Goal: Information Seeking & Learning: Check status

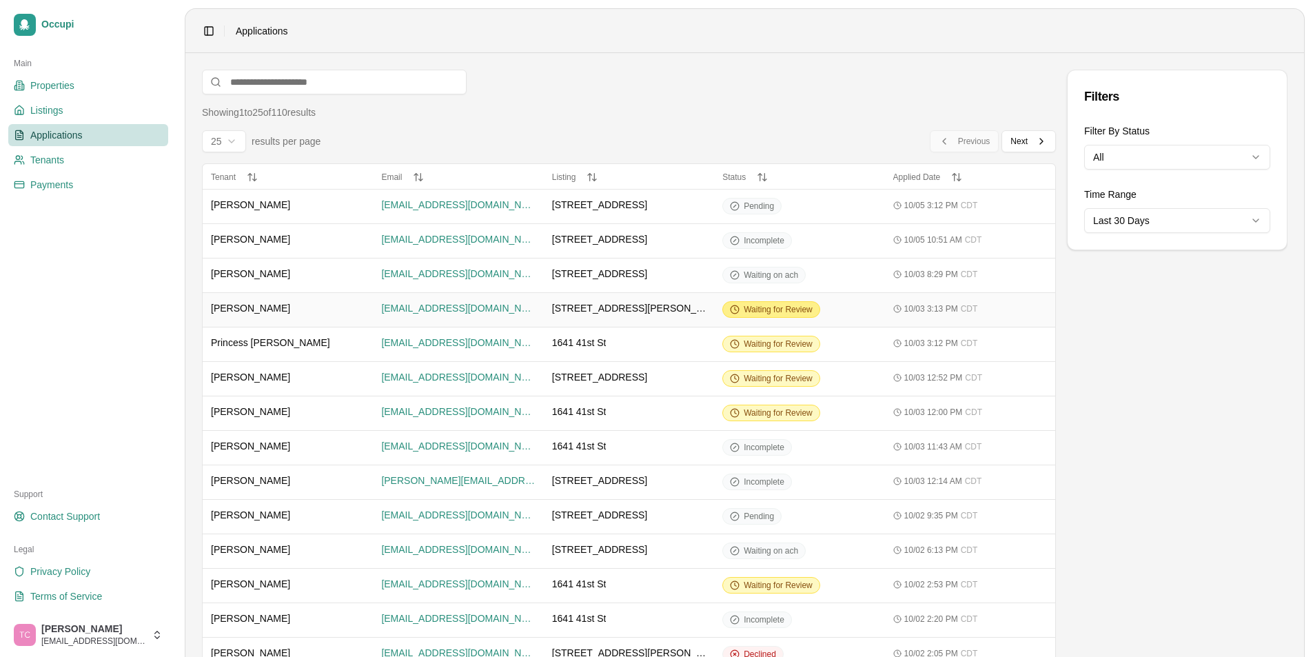
click at [795, 303] on div "Waiting for Review" at bounding box center [771, 309] width 98 height 17
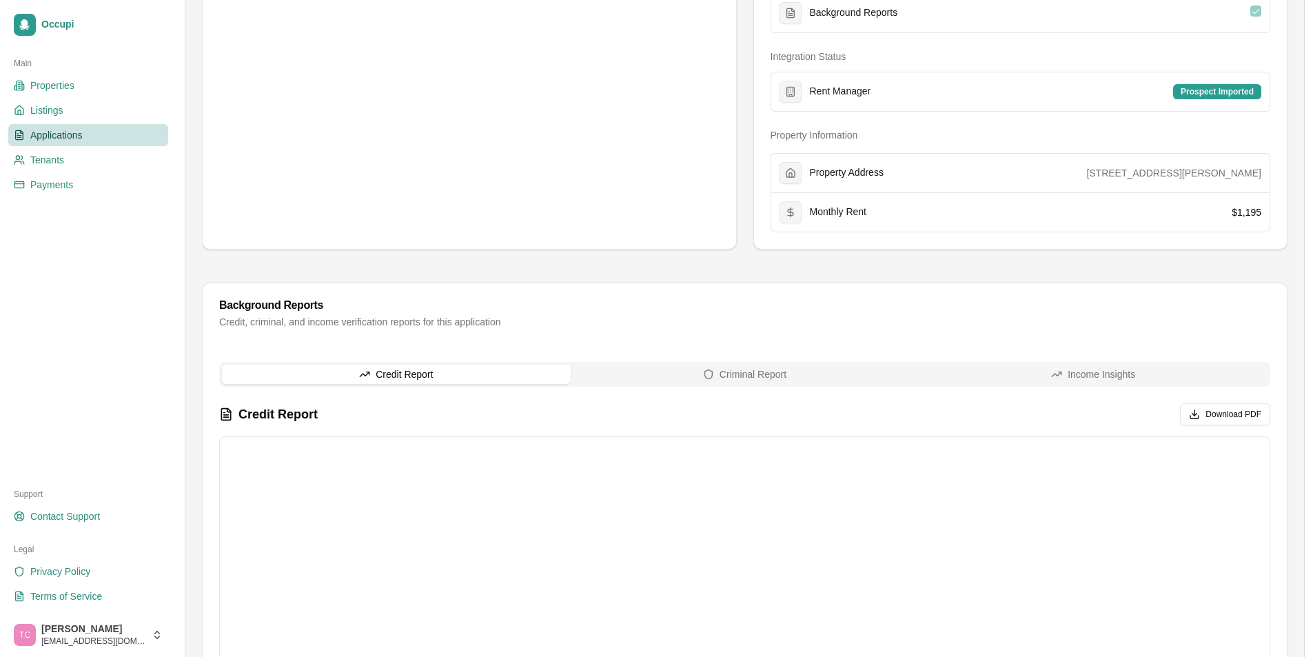
scroll to position [557, 0]
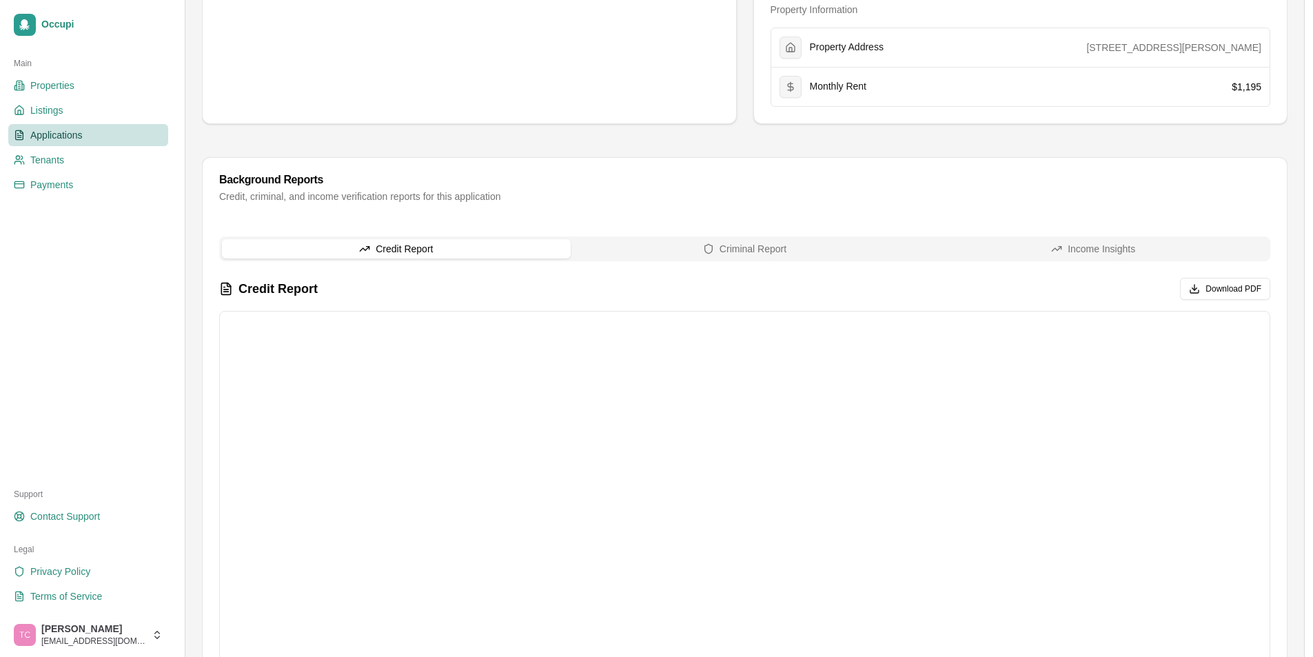
click at [749, 257] on button "Criminal Report" at bounding box center [745, 248] width 349 height 19
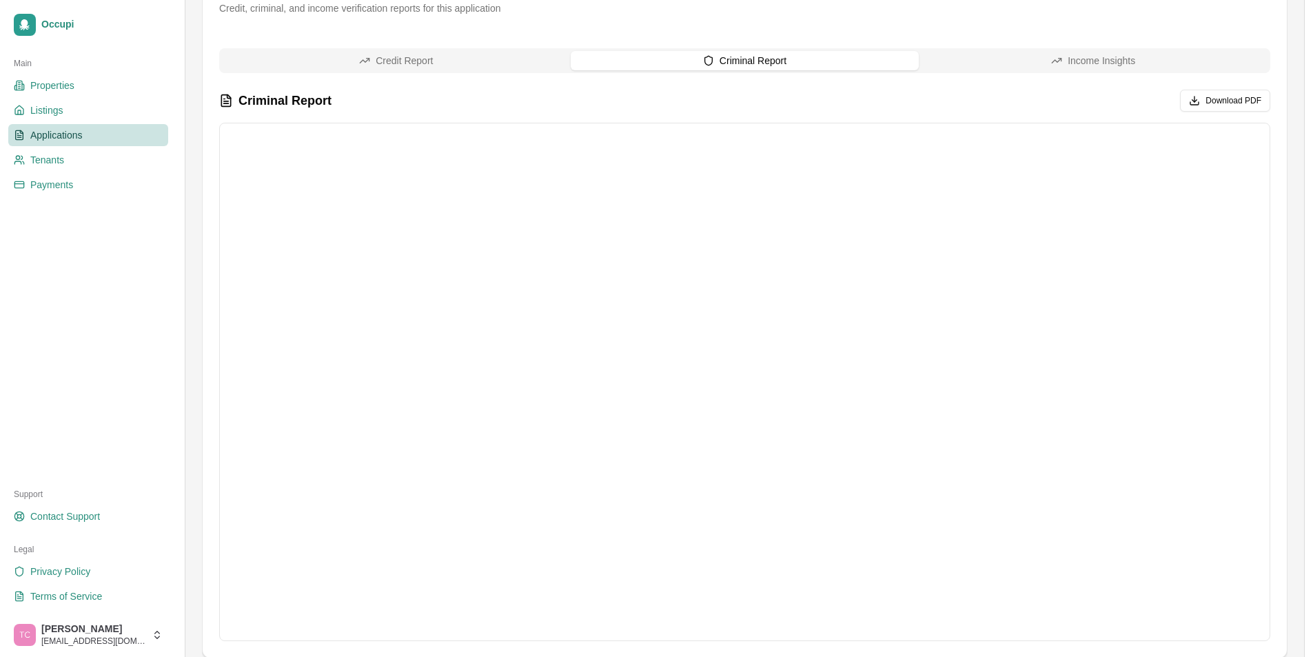
scroll to position [764, 0]
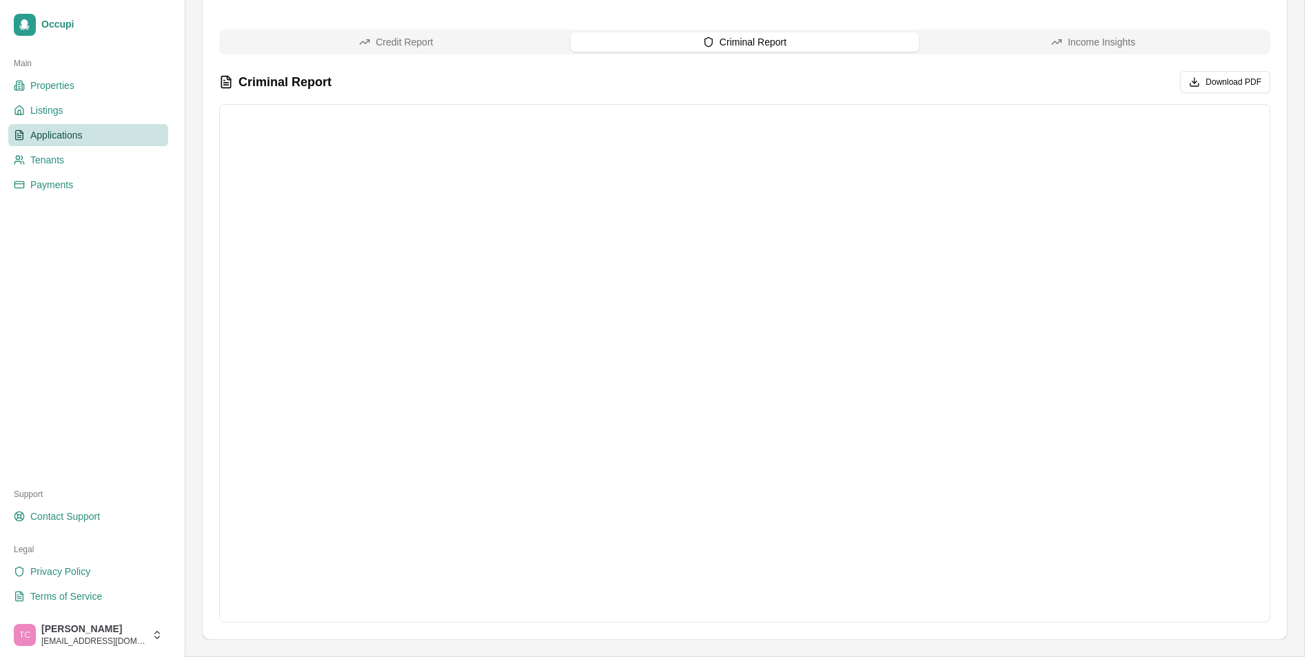
click at [84, 136] on link "Applications" at bounding box center [88, 135] width 160 height 22
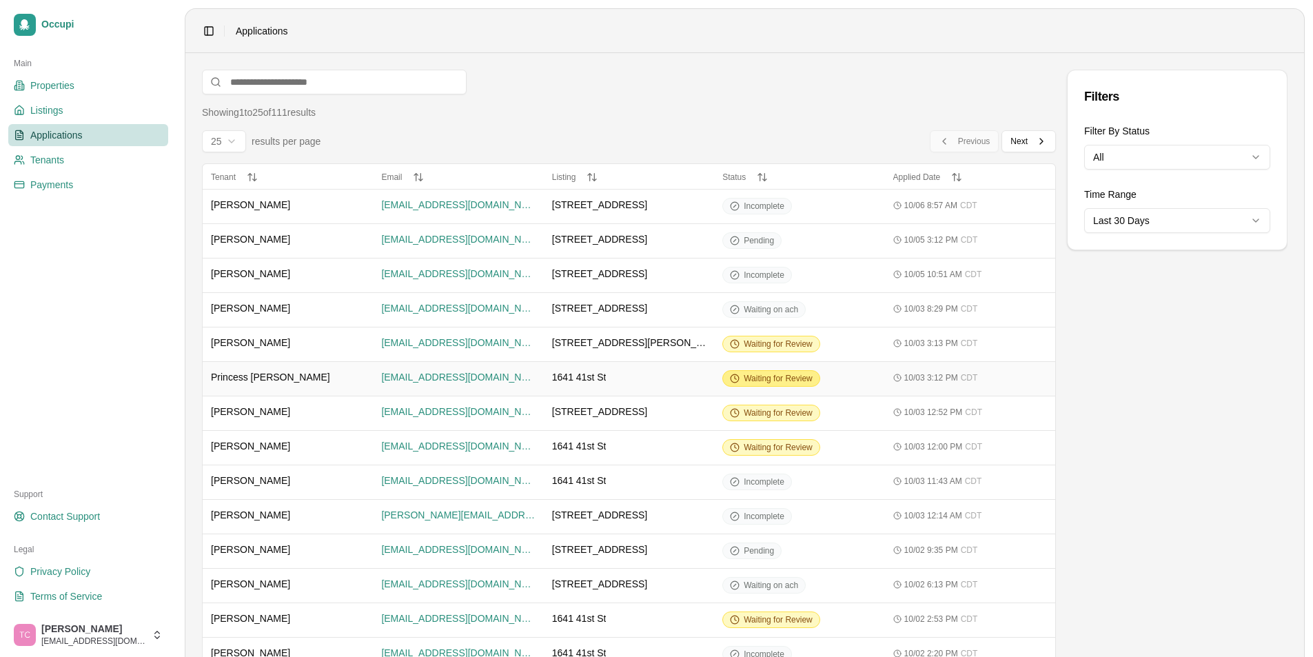
click at [771, 379] on span "Waiting for Review" at bounding box center [778, 378] width 69 height 11
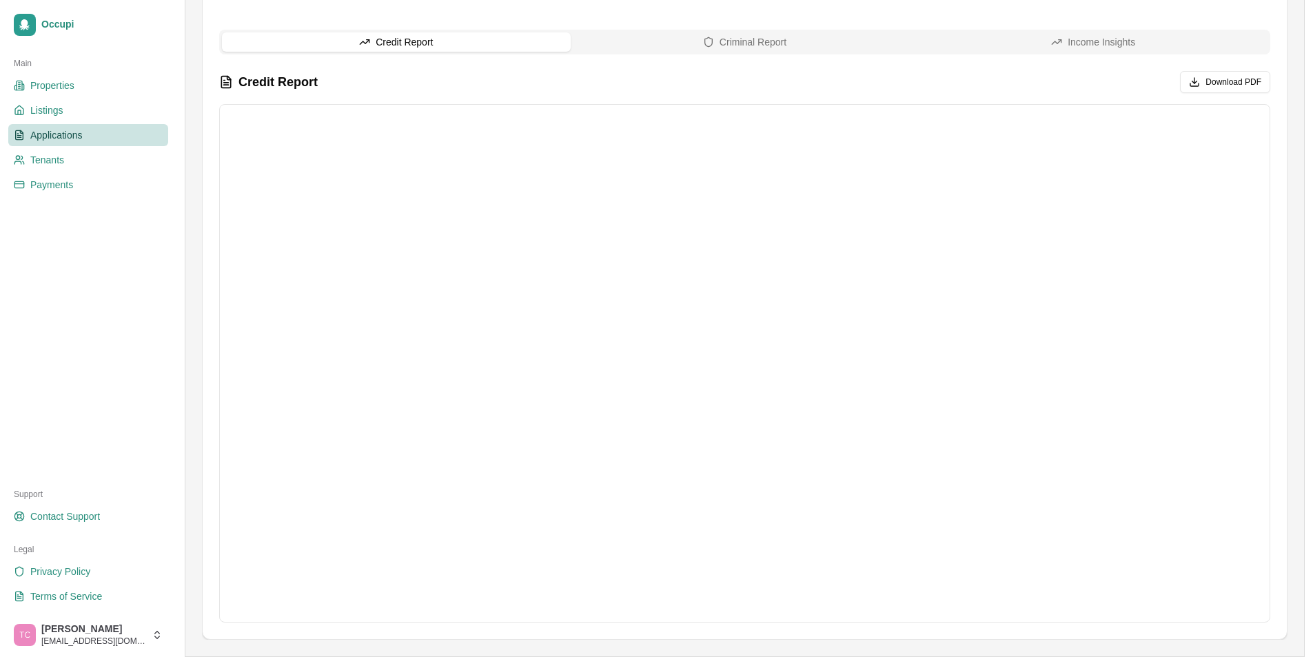
scroll to position [419, 0]
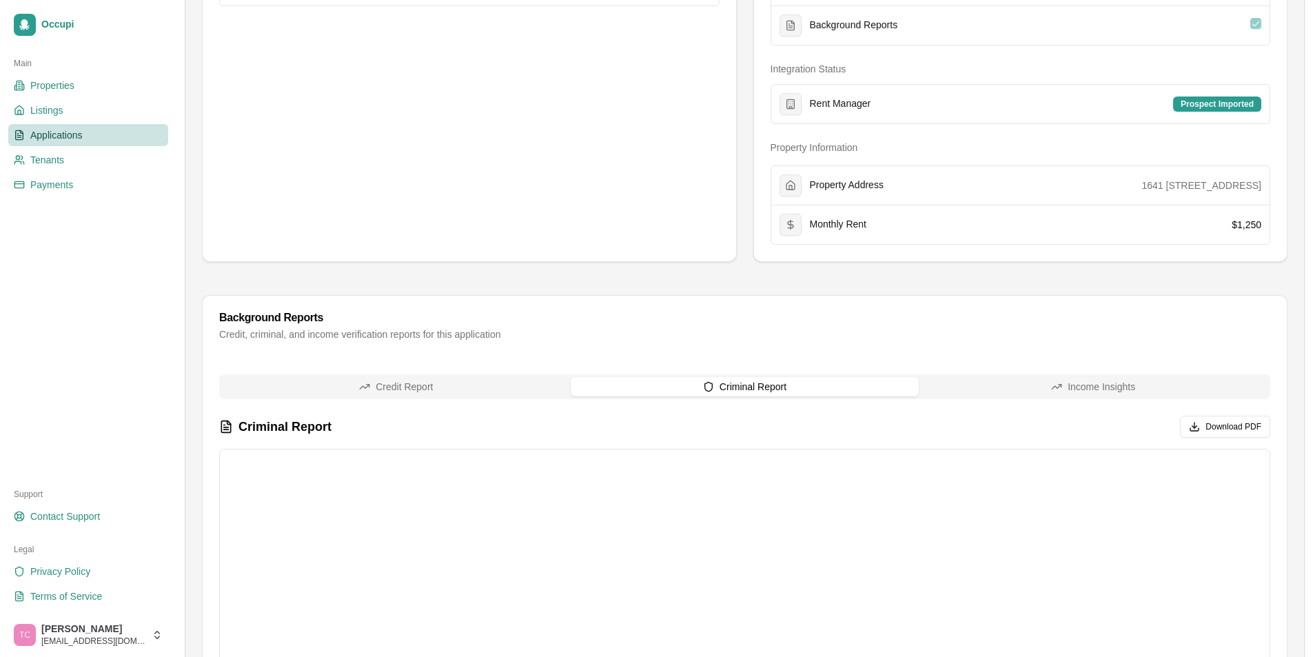
click at [749, 382] on button "Criminal Report" at bounding box center [745, 386] width 349 height 19
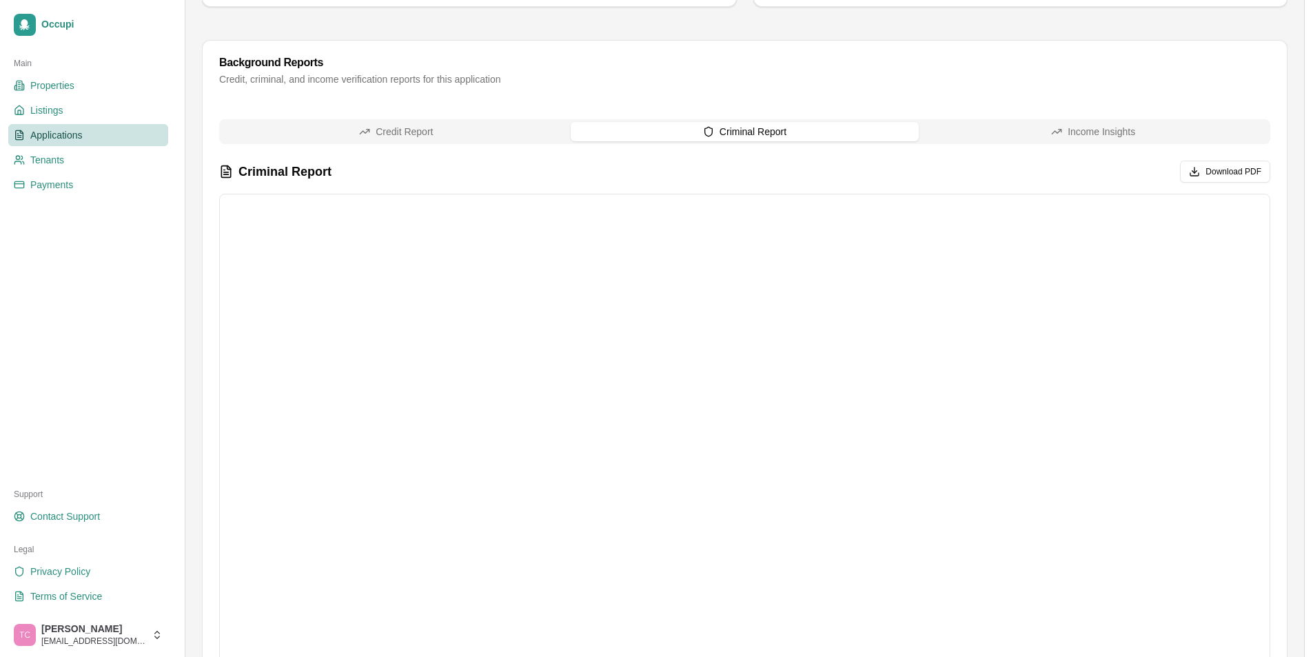
scroll to position [695, 0]
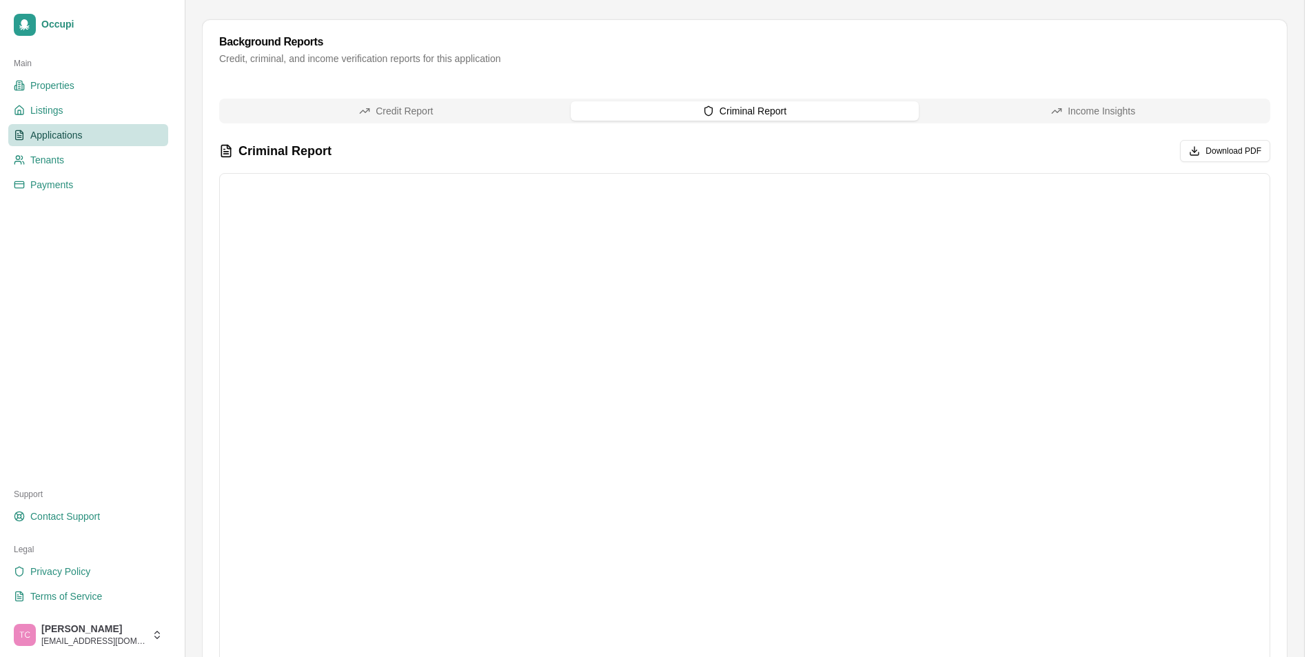
click at [50, 129] on span "Applications" at bounding box center [56, 135] width 52 height 14
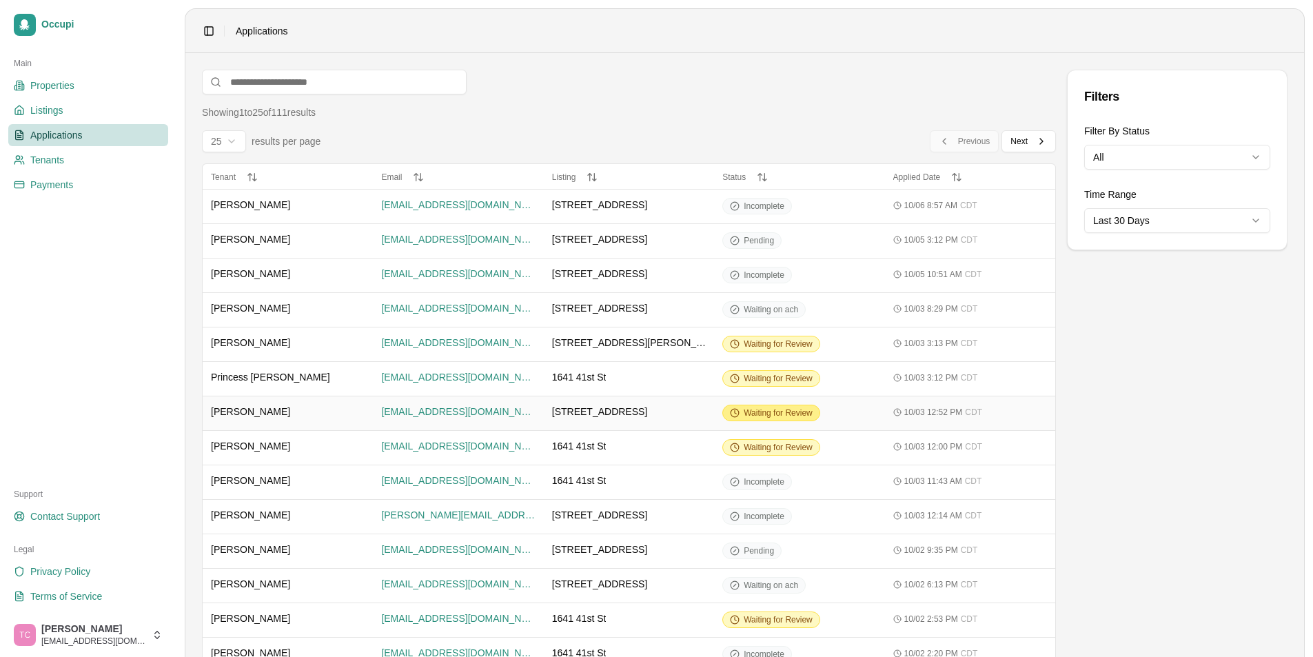
click at [762, 412] on span "Waiting for Review" at bounding box center [778, 412] width 69 height 11
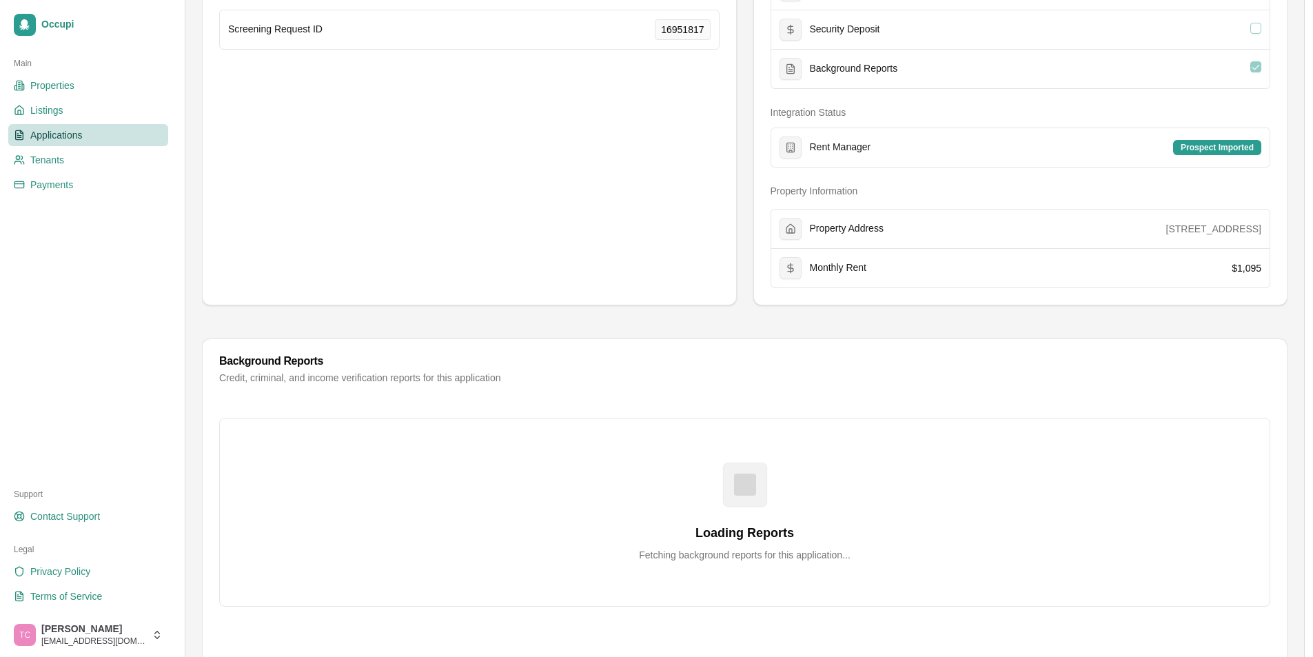
scroll to position [551, 0]
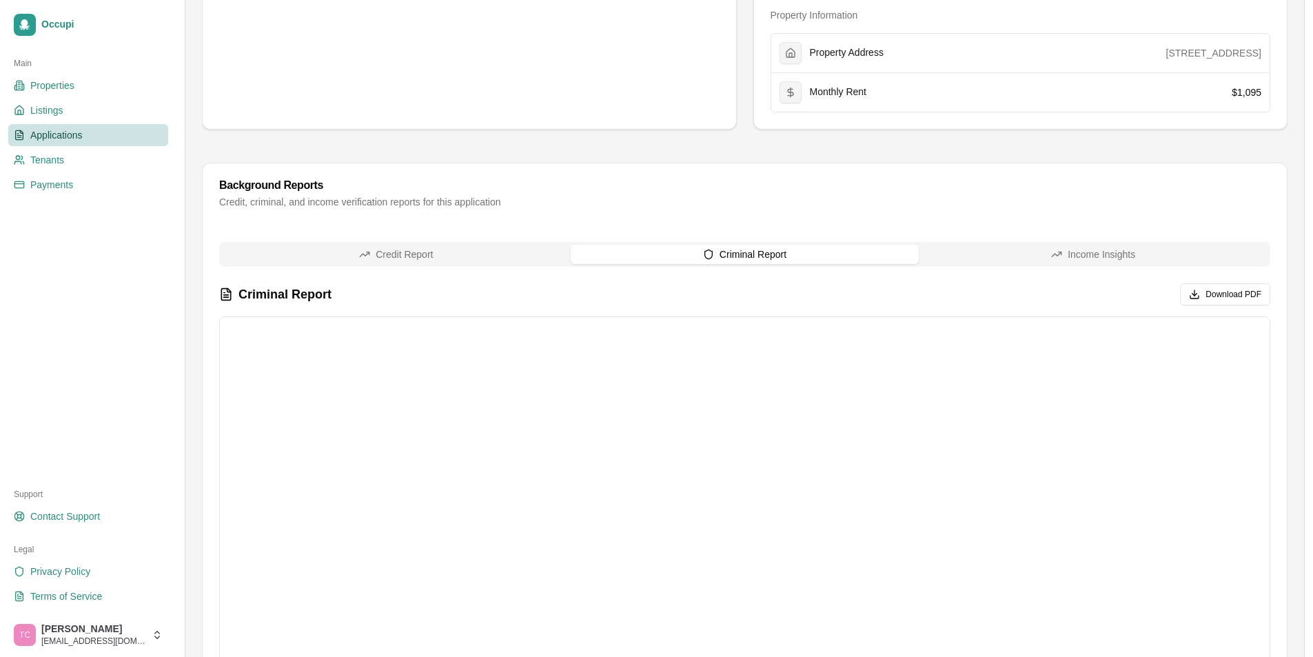
click at [758, 256] on button "Criminal Report" at bounding box center [745, 254] width 349 height 19
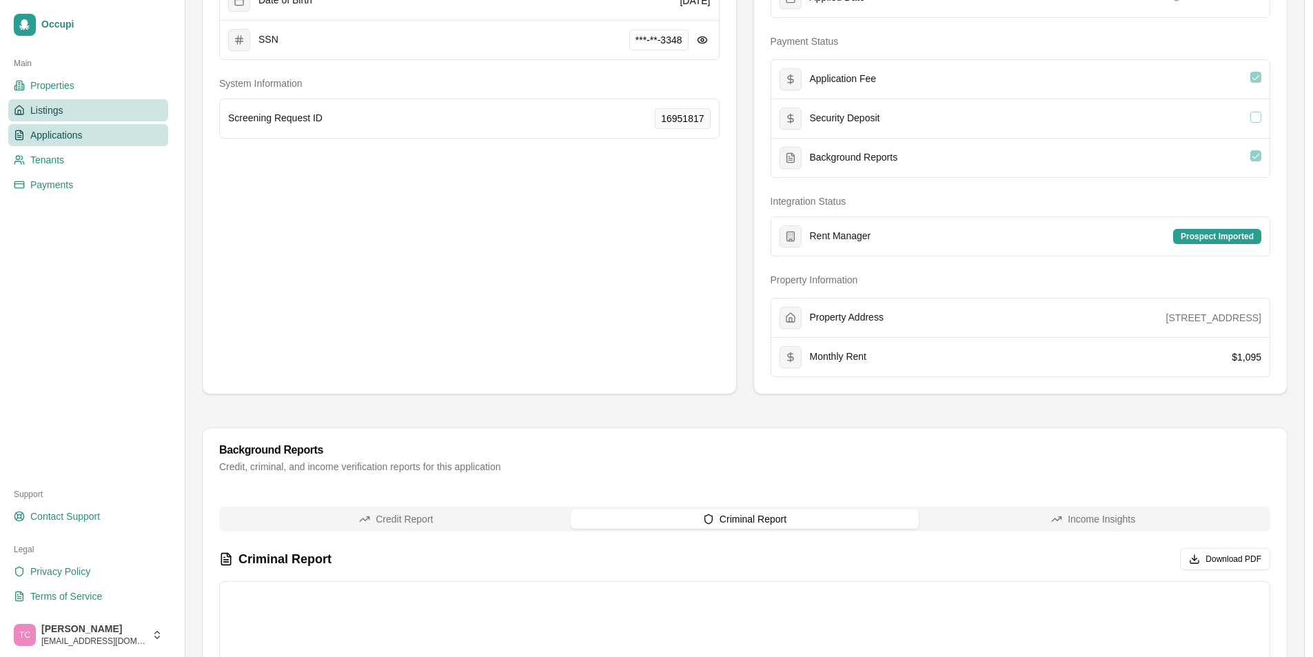
scroll to position [138, 0]
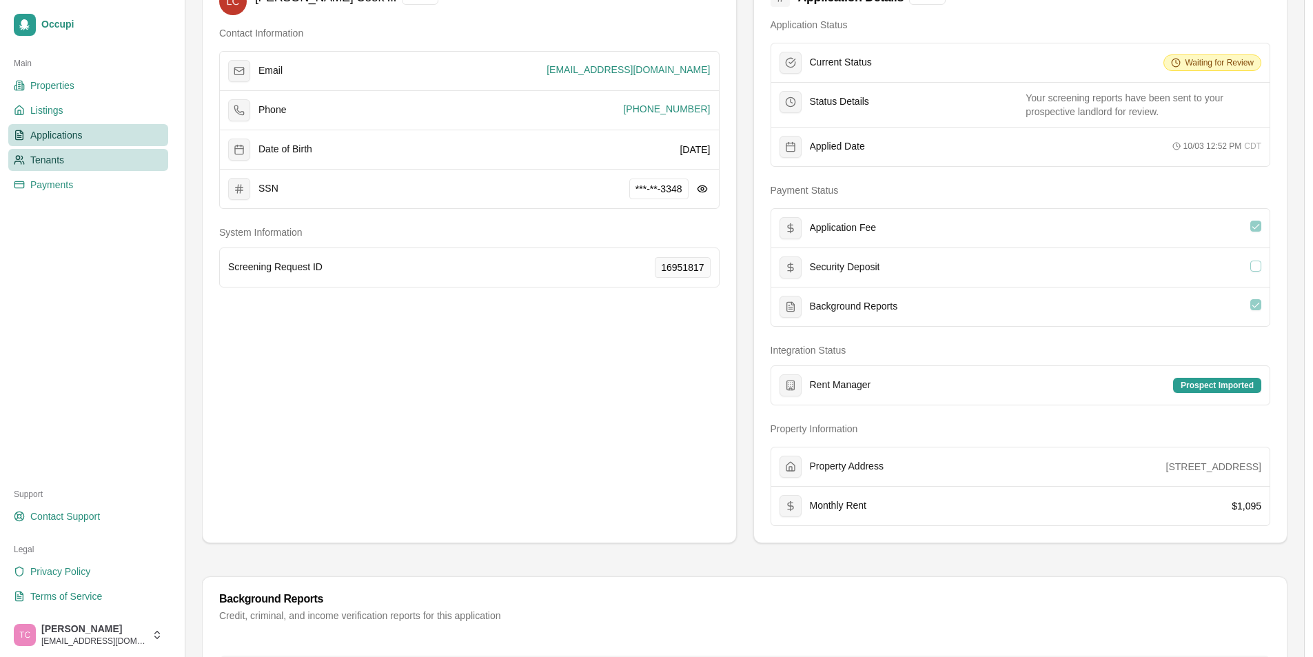
drag, startPoint x: 51, startPoint y: 134, endPoint x: 112, endPoint y: 154, distance: 64.5
click at [52, 135] on span "Applications" at bounding box center [56, 135] width 52 height 14
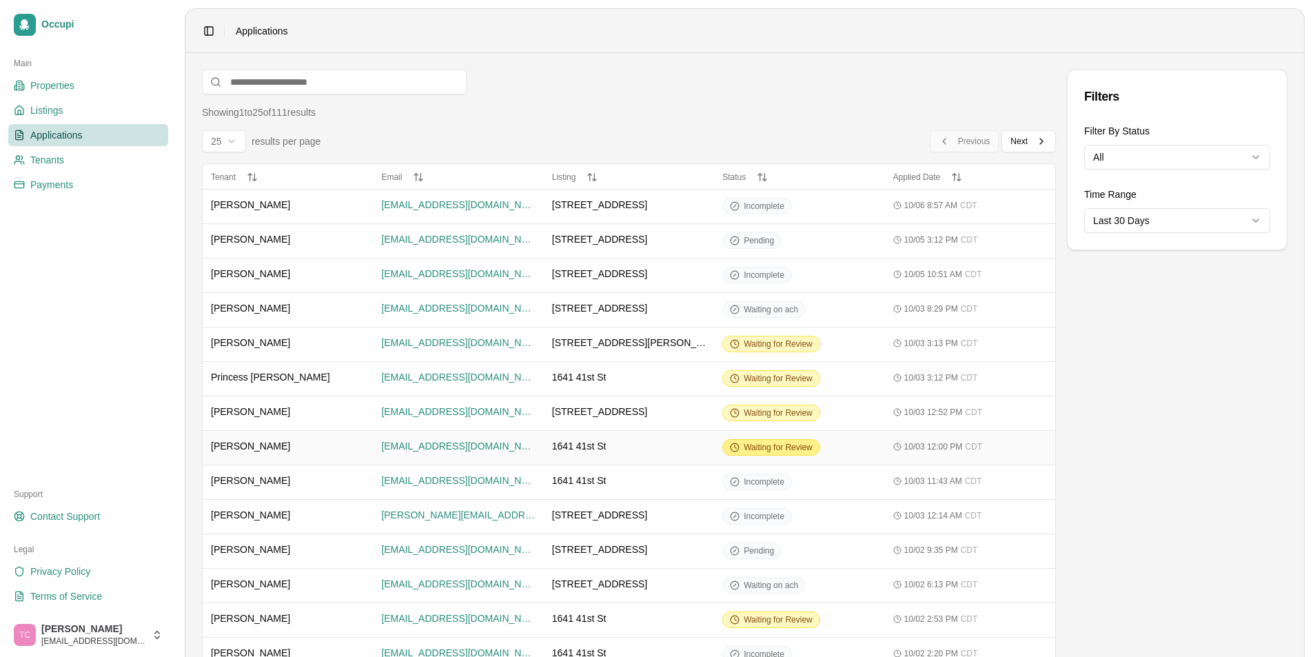
click at [776, 443] on span "Waiting for Review" at bounding box center [778, 447] width 69 height 11
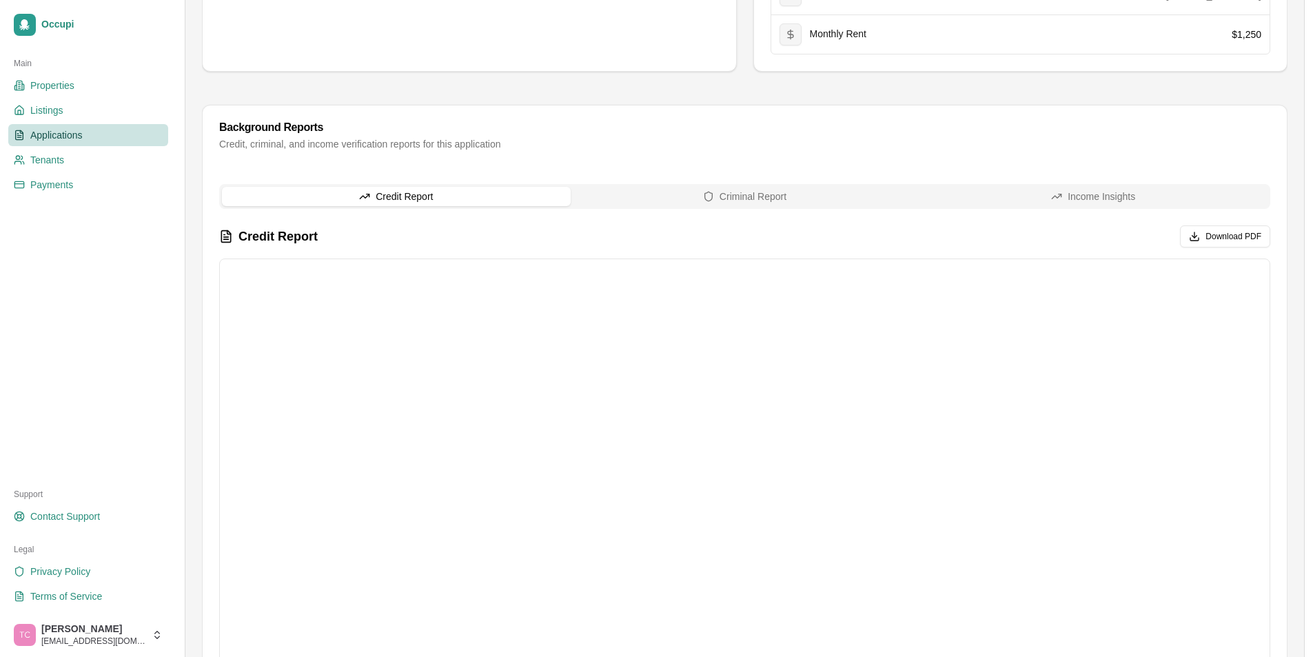
scroll to position [557, 0]
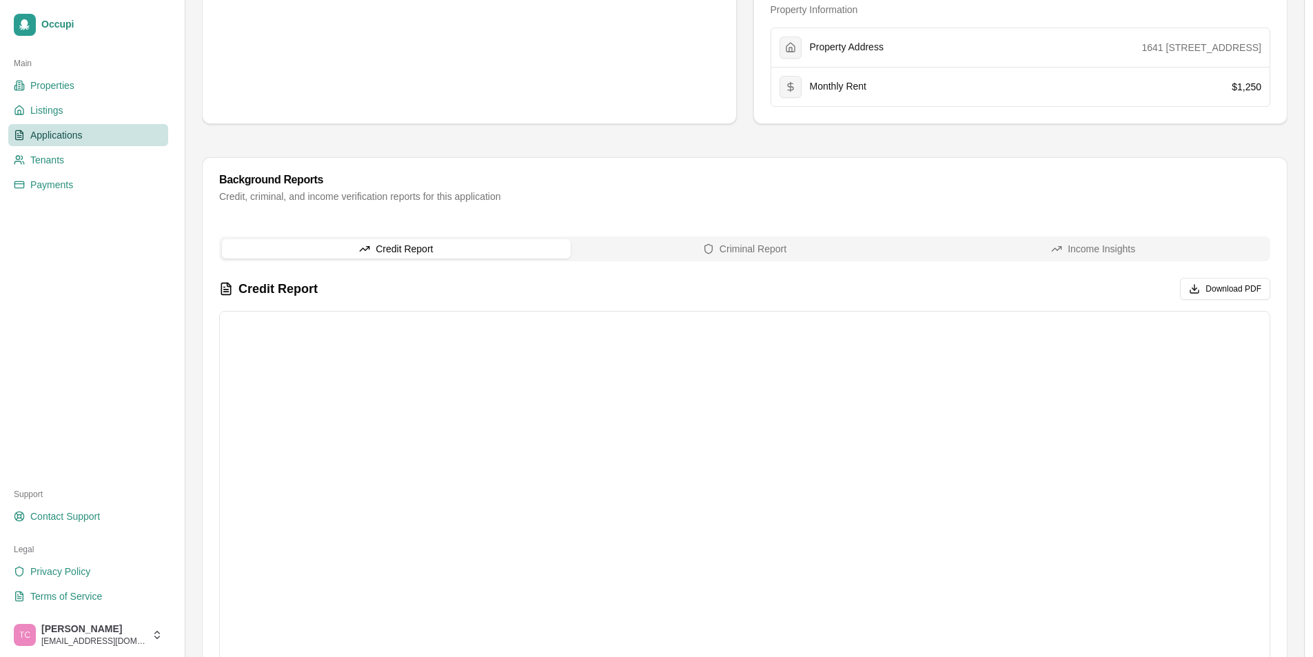
click at [755, 245] on button "Criminal Report" at bounding box center [745, 248] width 349 height 19
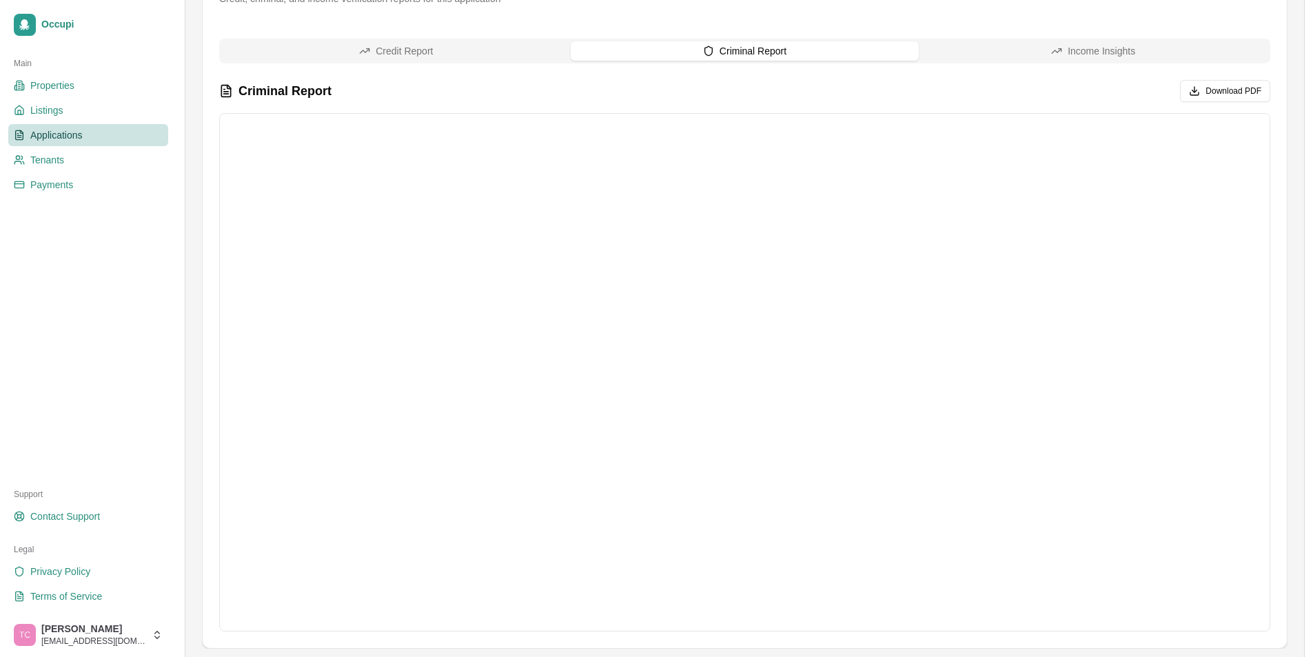
scroll to position [764, 0]
click at [76, 137] on span "Applications" at bounding box center [56, 135] width 52 height 14
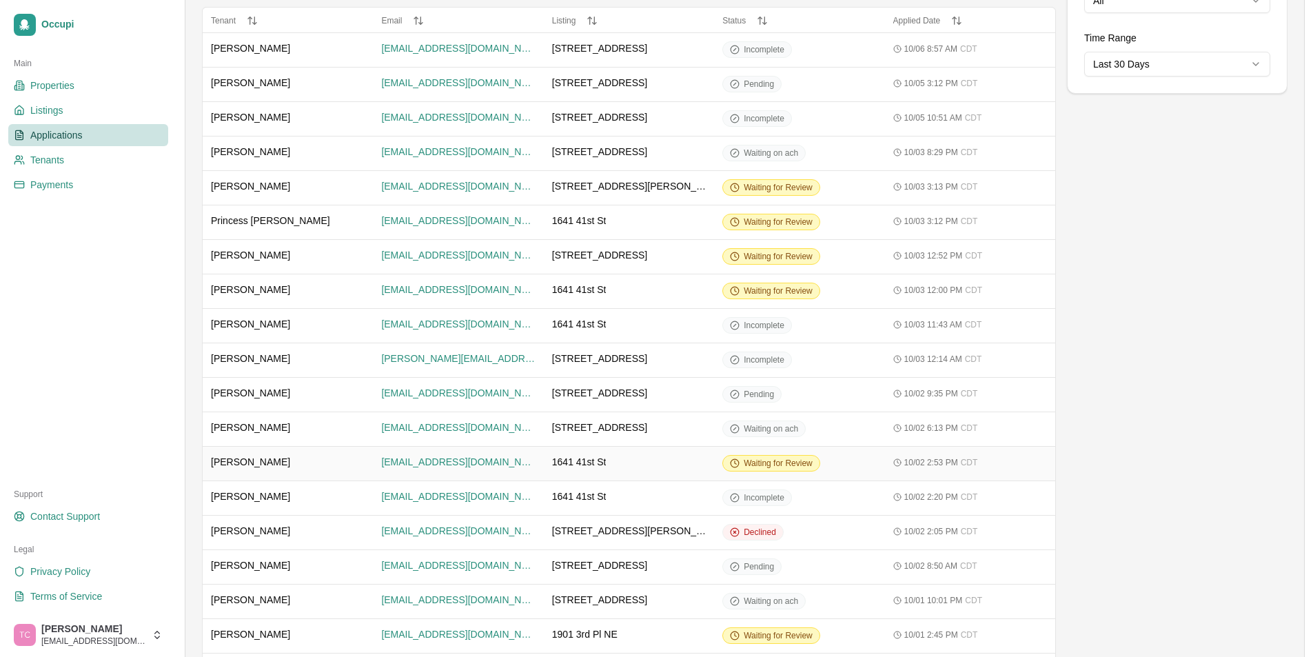
scroll to position [207, 0]
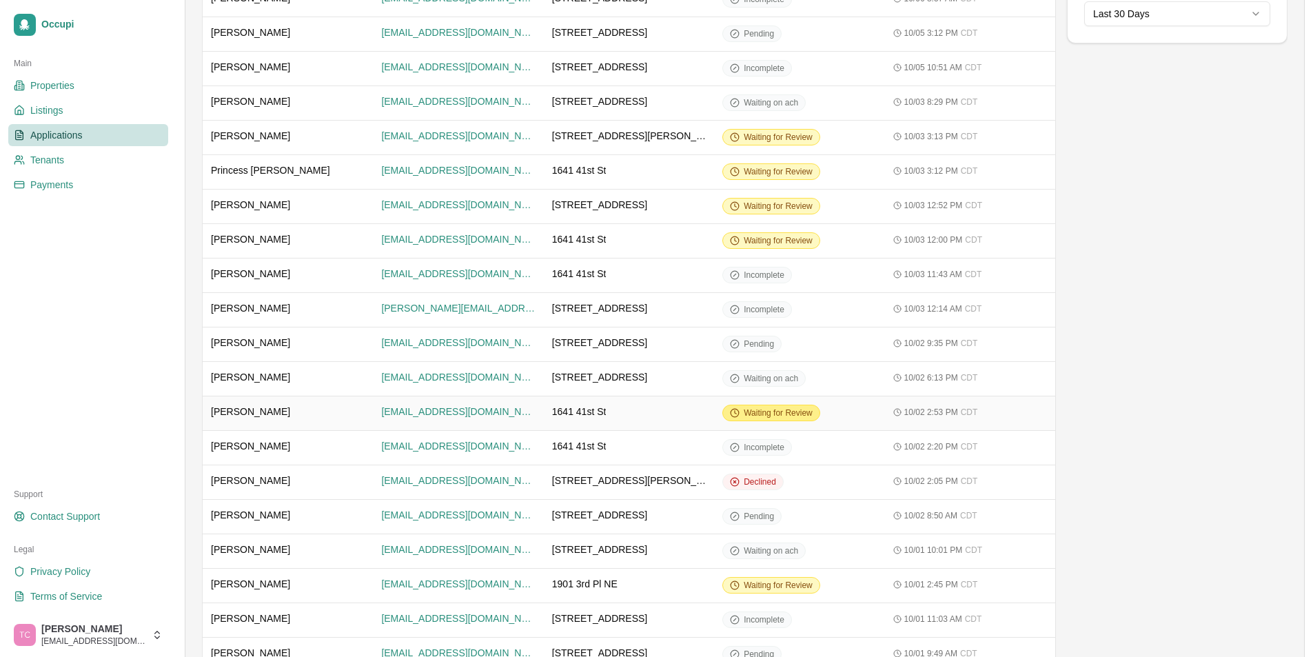
click at [777, 414] on span "Waiting for Review" at bounding box center [778, 412] width 69 height 11
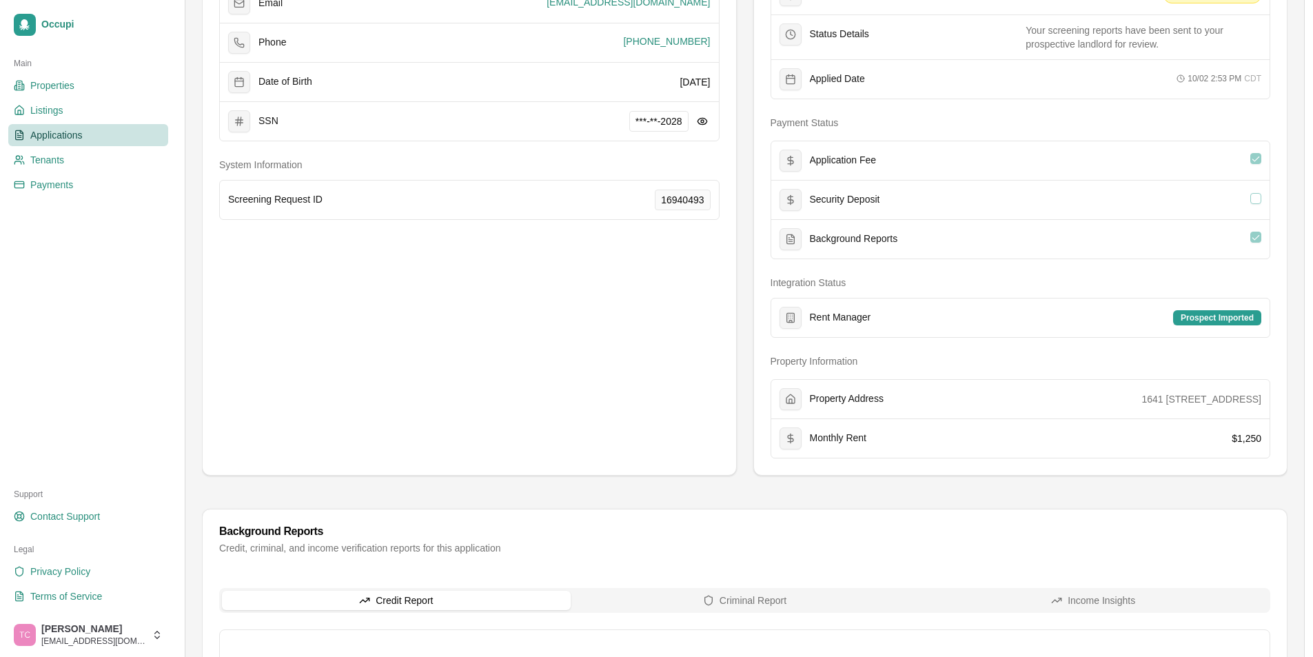
scroll to position [276, 0]
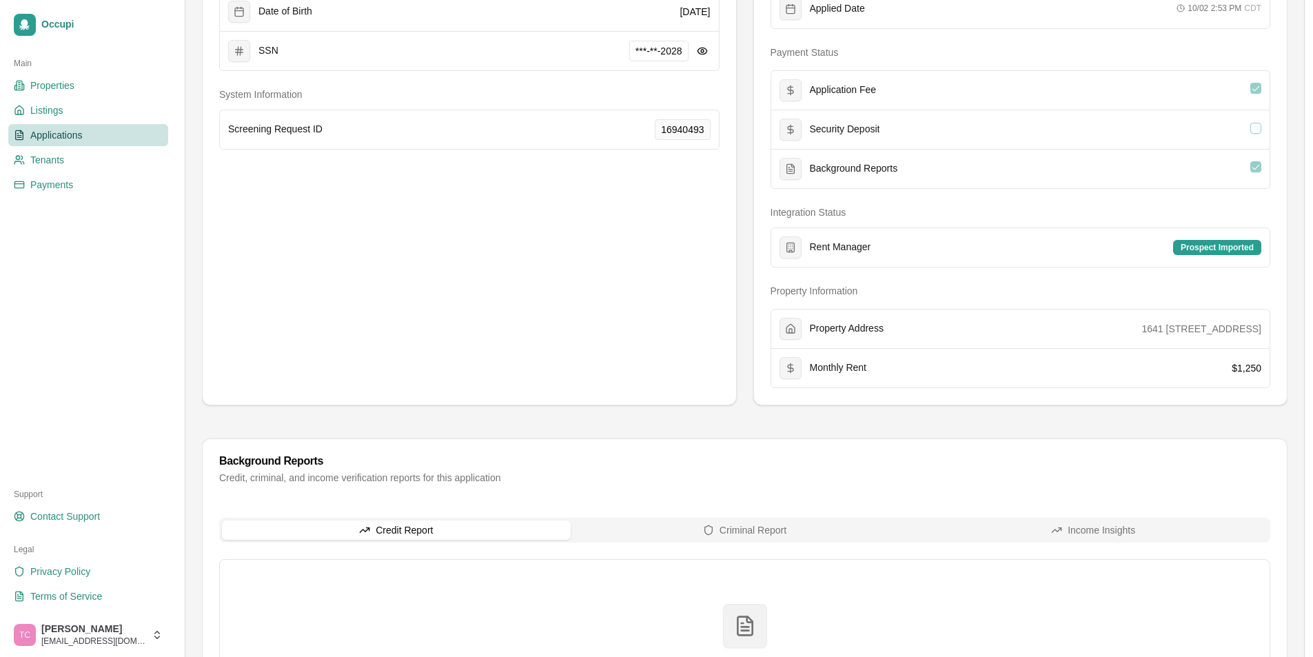
click at [431, 530] on button "Credit Report" at bounding box center [396, 529] width 349 height 19
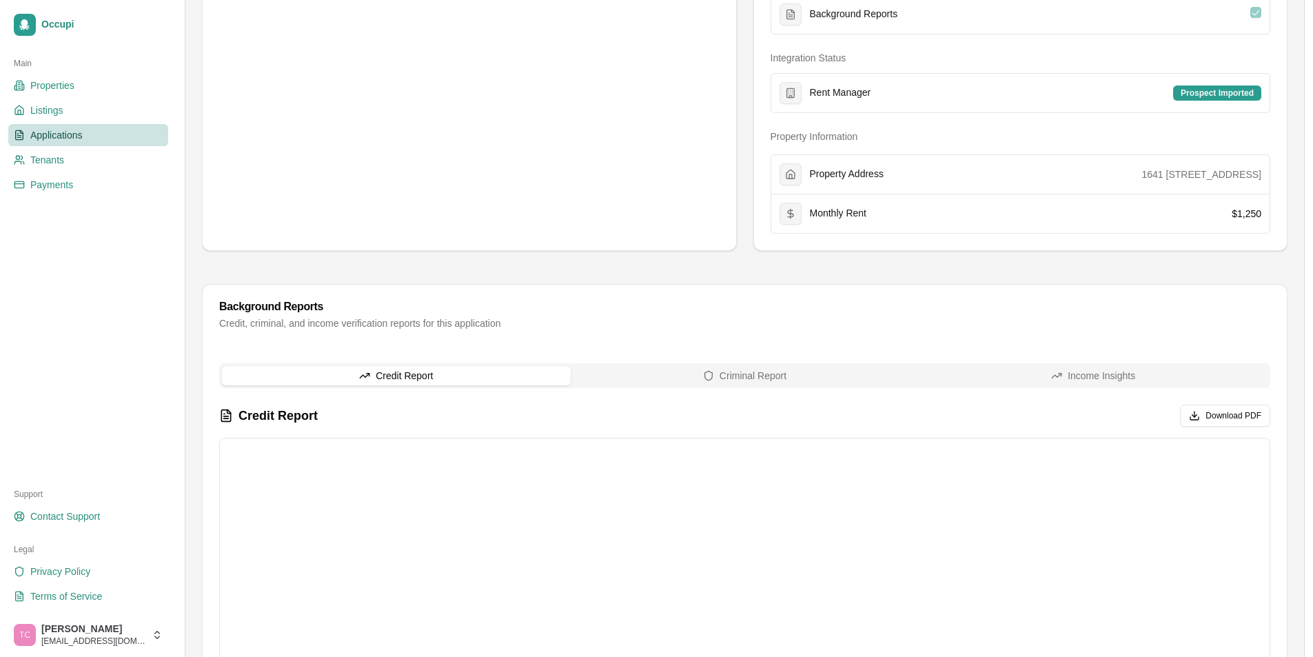
scroll to position [207, 0]
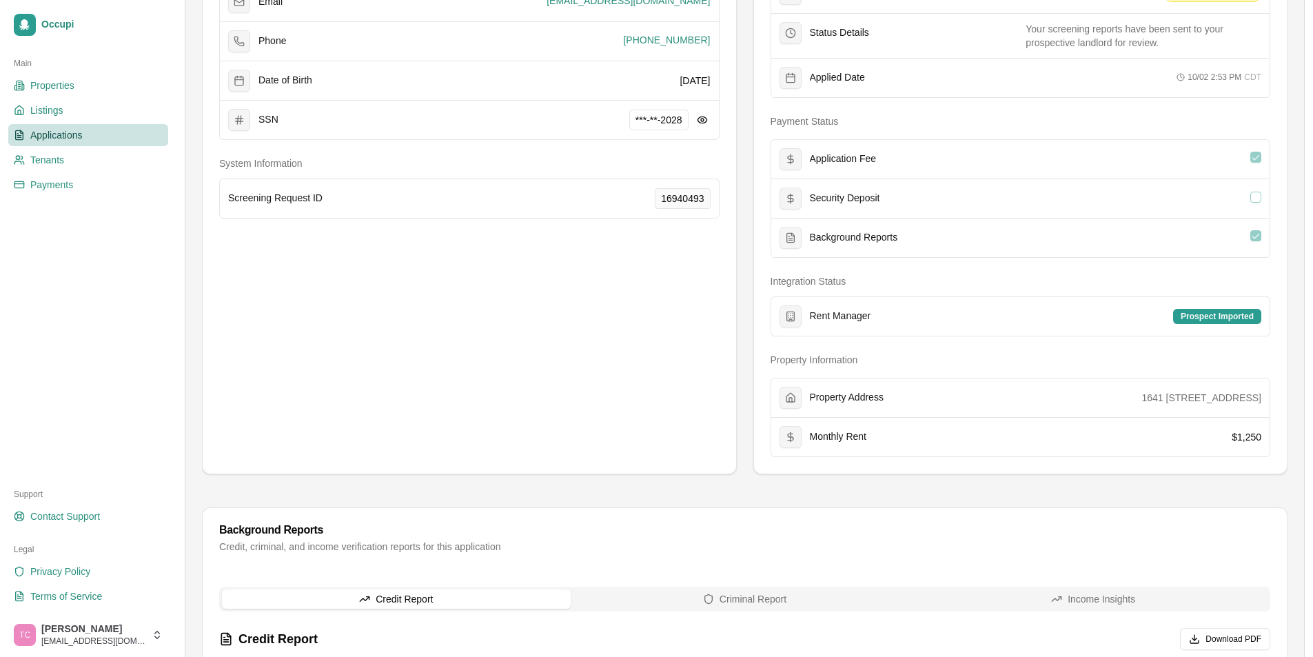
click at [38, 134] on span "Applications" at bounding box center [56, 135] width 52 height 14
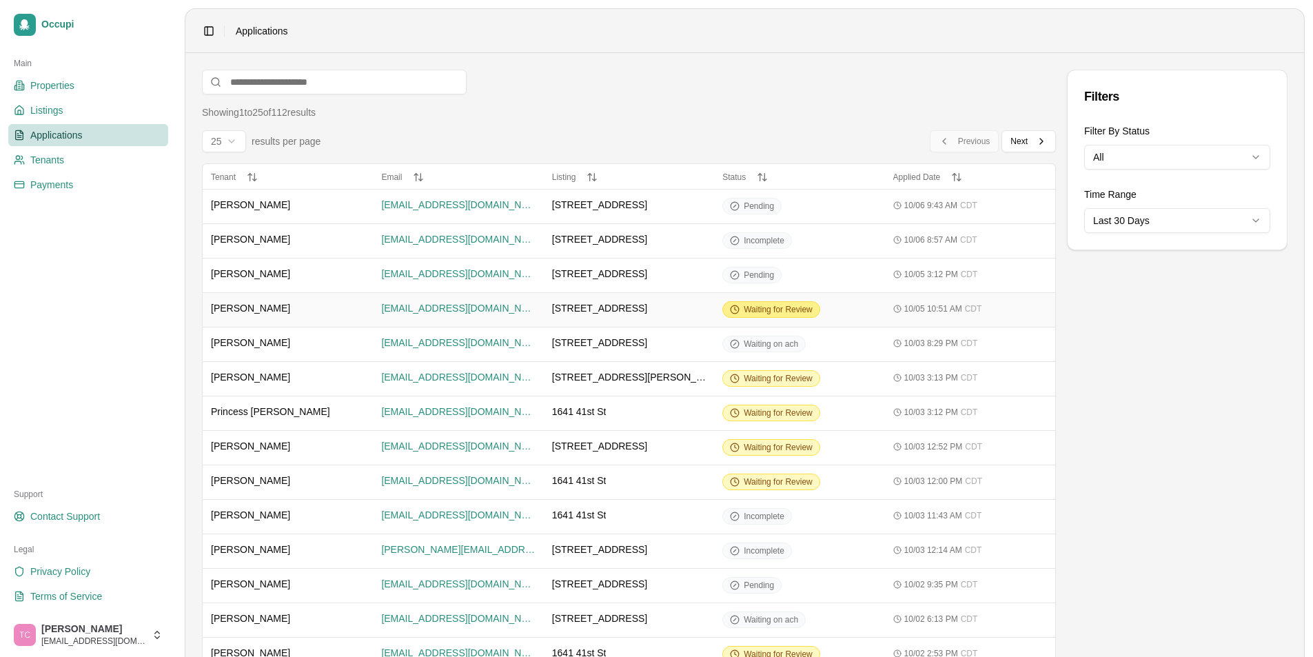
click at [776, 311] on span "Waiting for Review" at bounding box center [778, 309] width 69 height 11
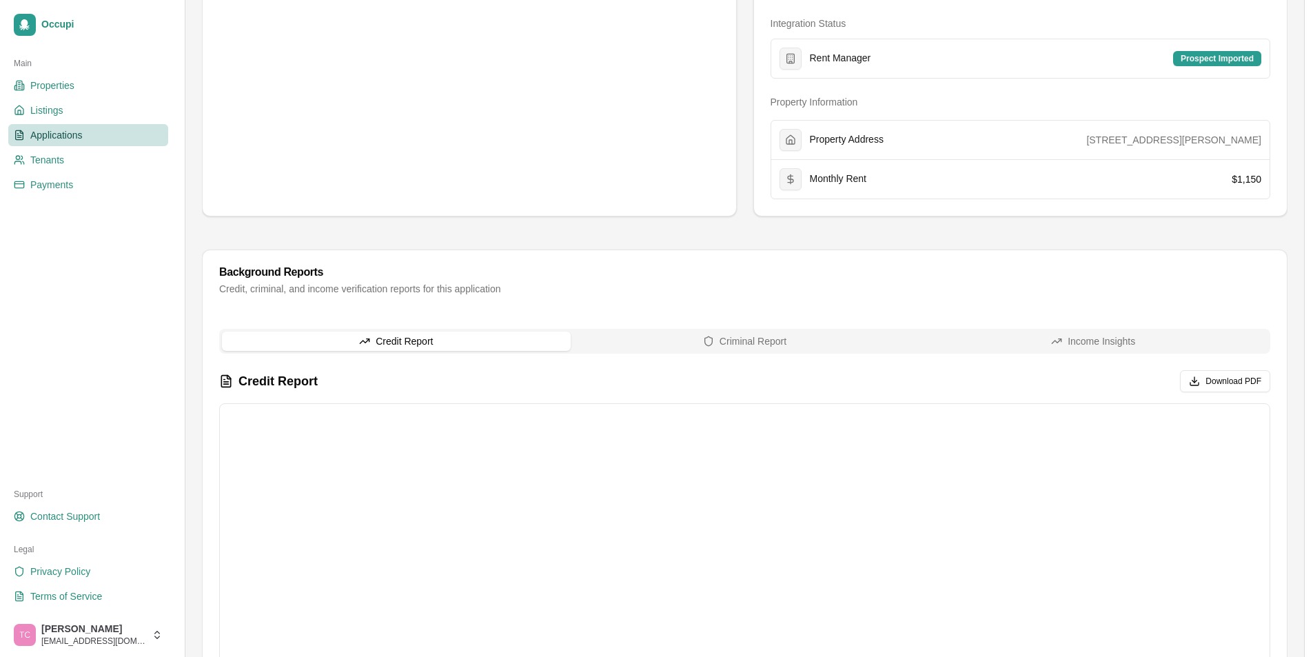
scroll to position [620, 0]
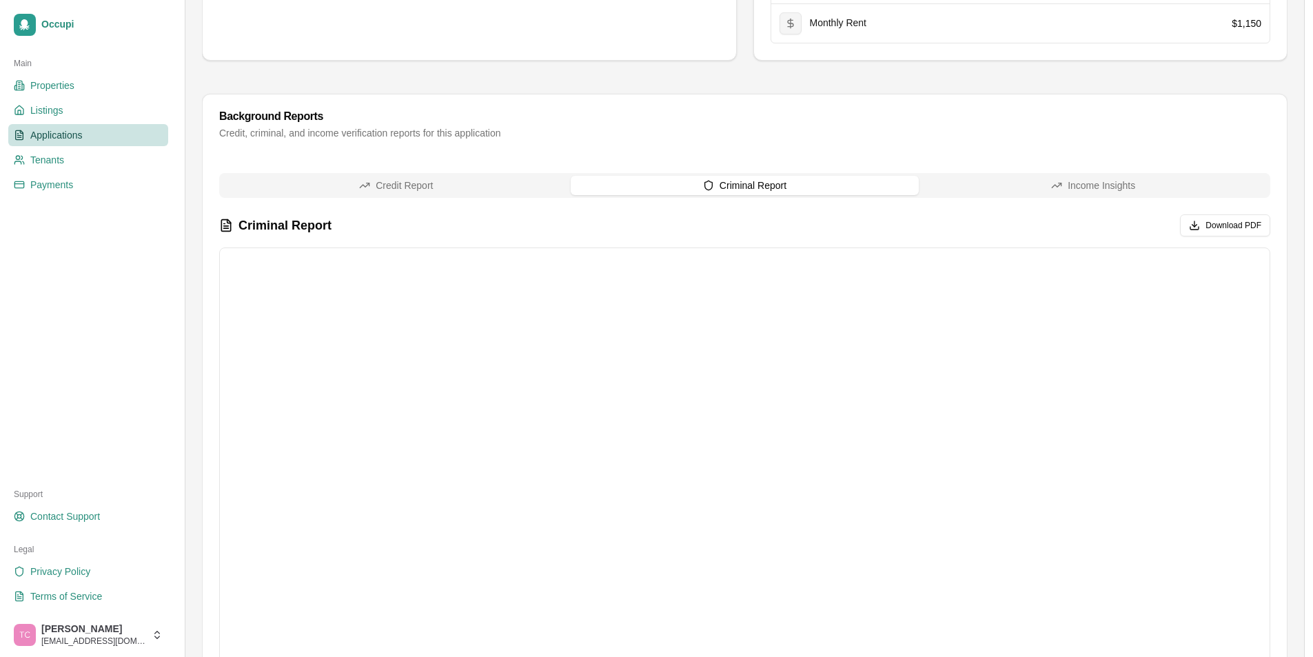
drag, startPoint x: 744, startPoint y: 187, endPoint x: 782, endPoint y: 228, distance: 55.6
click at [744, 187] on button "Criminal Report" at bounding box center [745, 185] width 349 height 19
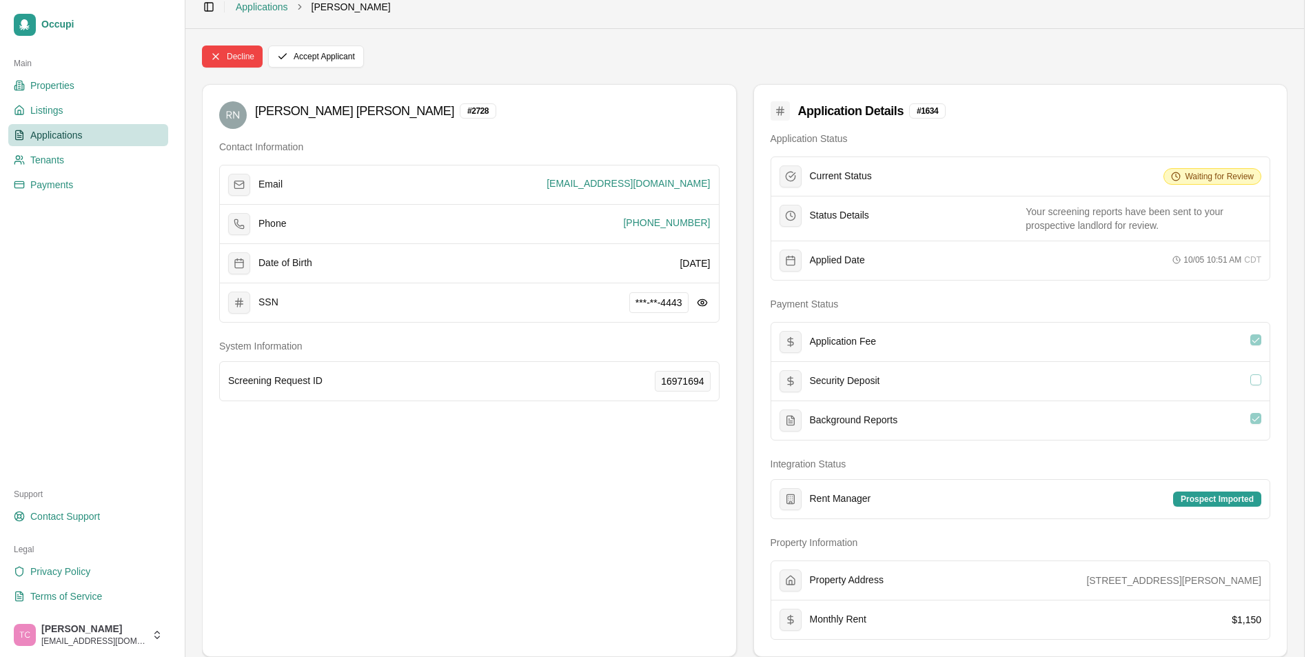
scroll to position [0, 0]
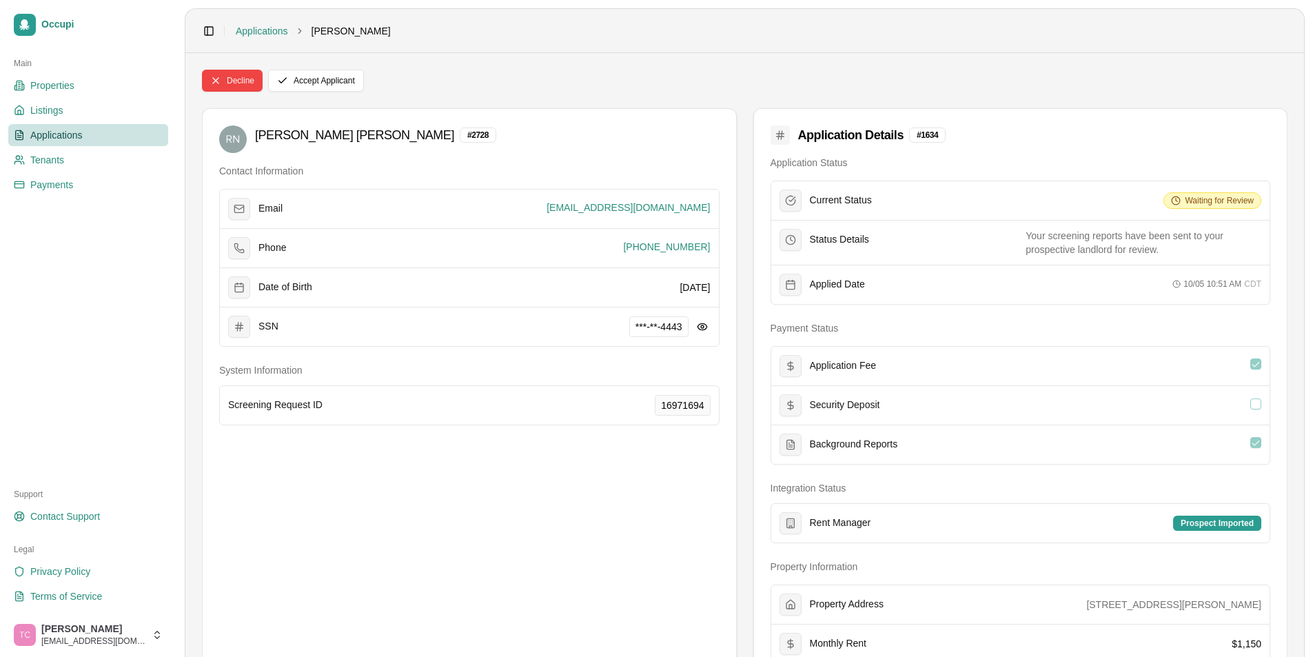
click at [61, 135] on span "Applications" at bounding box center [56, 135] width 52 height 14
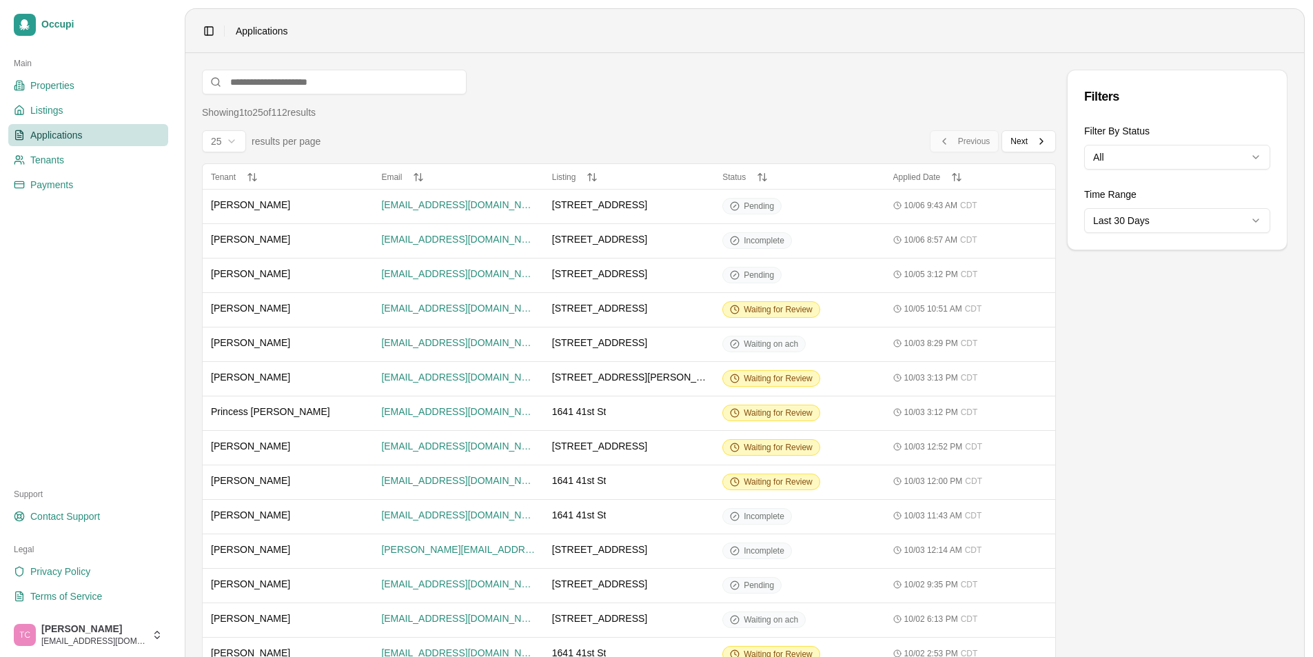
click at [1097, 441] on div "Filters Filter By Status All Time Range Last 30 Days" at bounding box center [1177, 560] width 221 height 981
click at [268, 78] on input at bounding box center [334, 82] width 265 height 25
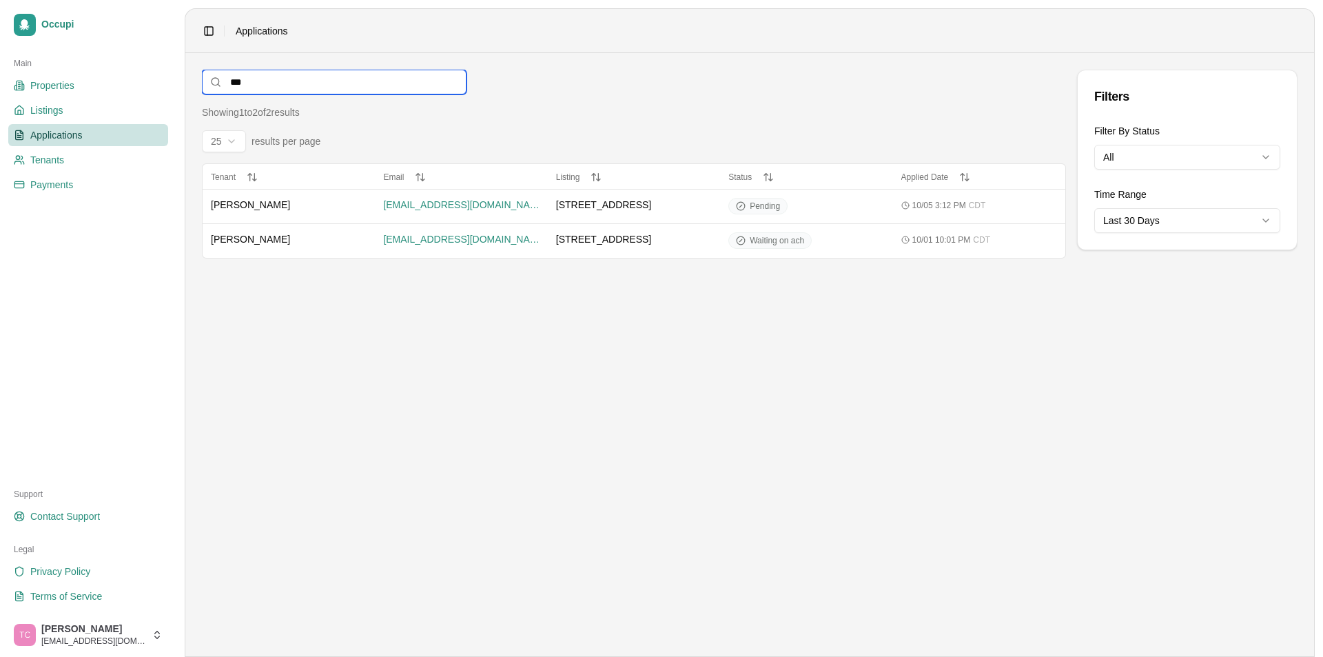
drag, startPoint x: 267, startPoint y: 78, endPoint x: 223, endPoint y: 81, distance: 44.2
click at [223, 79] on input "***" at bounding box center [334, 82] width 265 height 25
type input "***"
click at [765, 238] on span "Waiting for Review" at bounding box center [784, 240] width 69 height 11
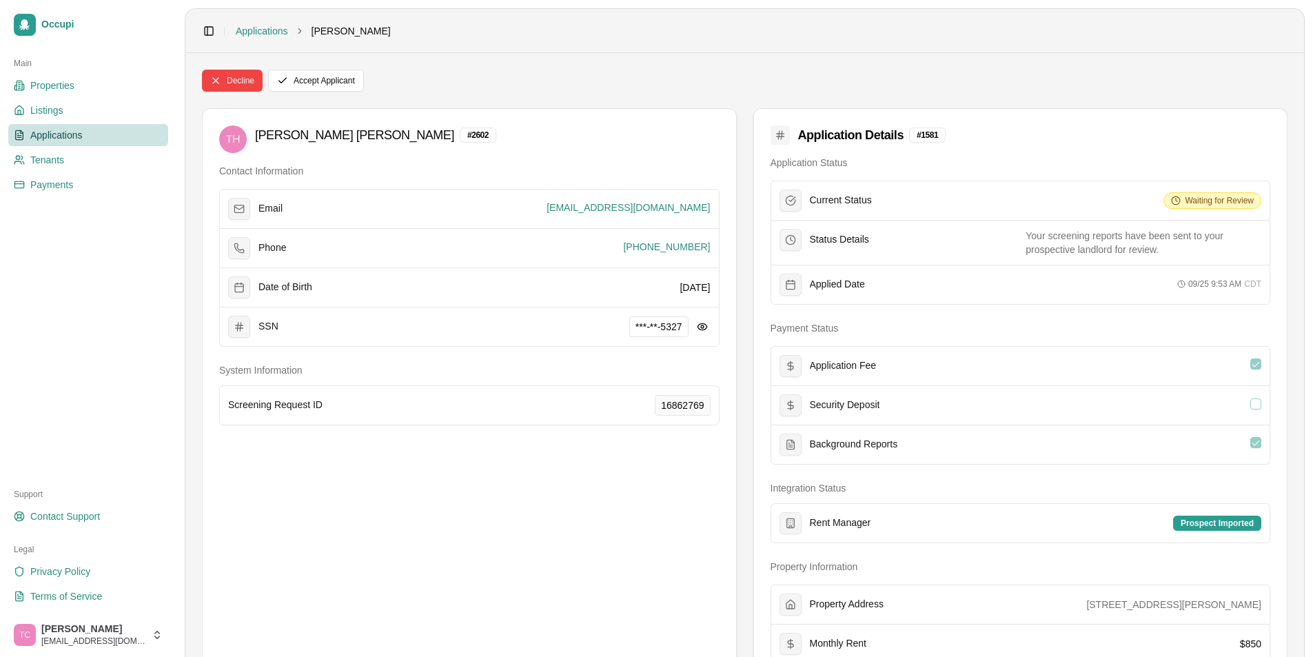
click at [61, 136] on span "Applications" at bounding box center [56, 135] width 52 height 14
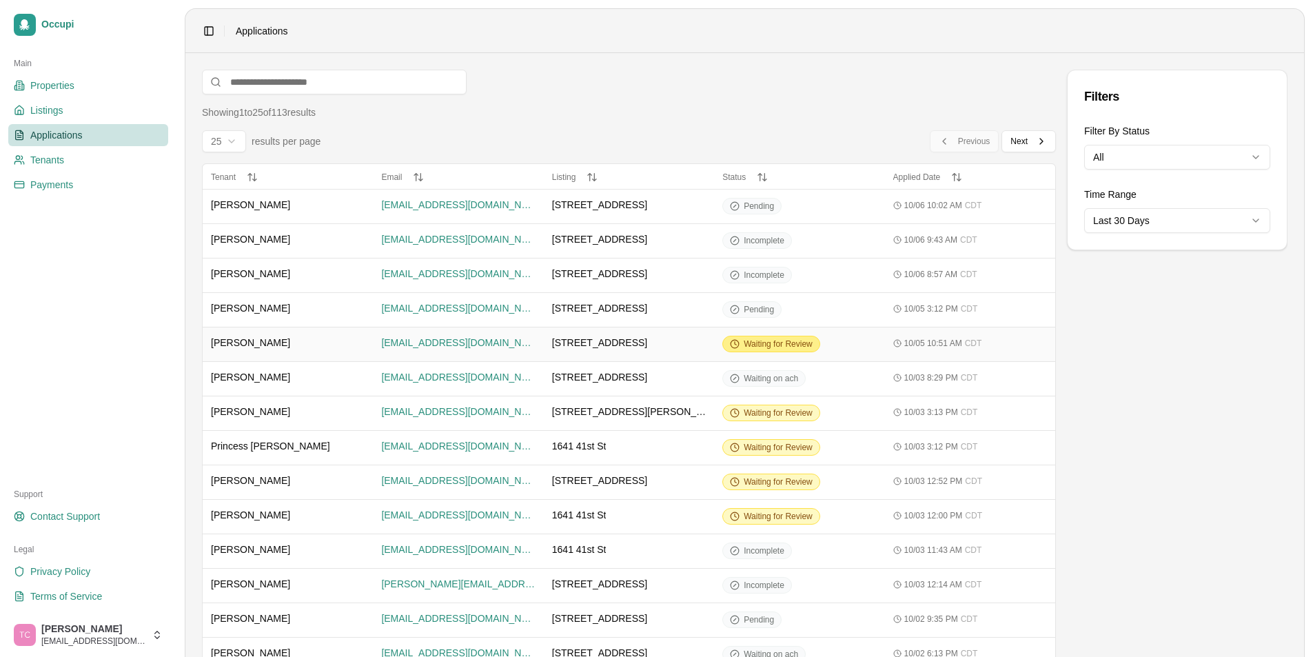
click at [760, 340] on span "Waiting for Review" at bounding box center [778, 343] width 69 height 11
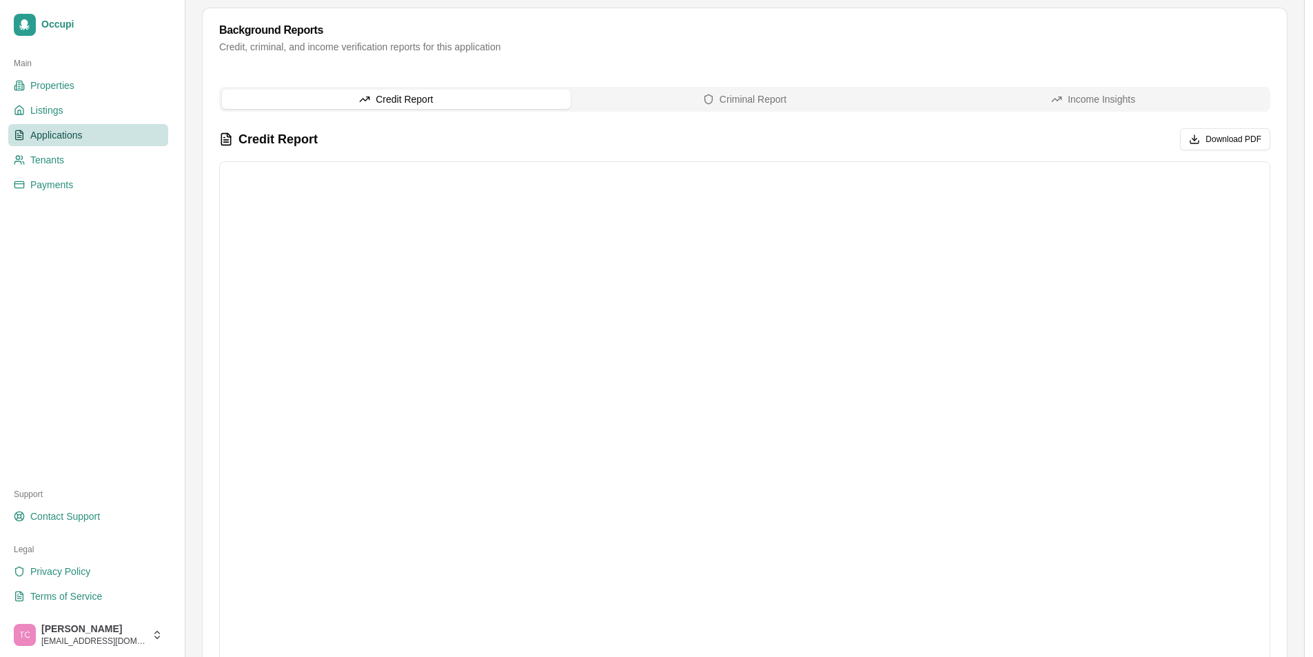
scroll to position [758, 0]
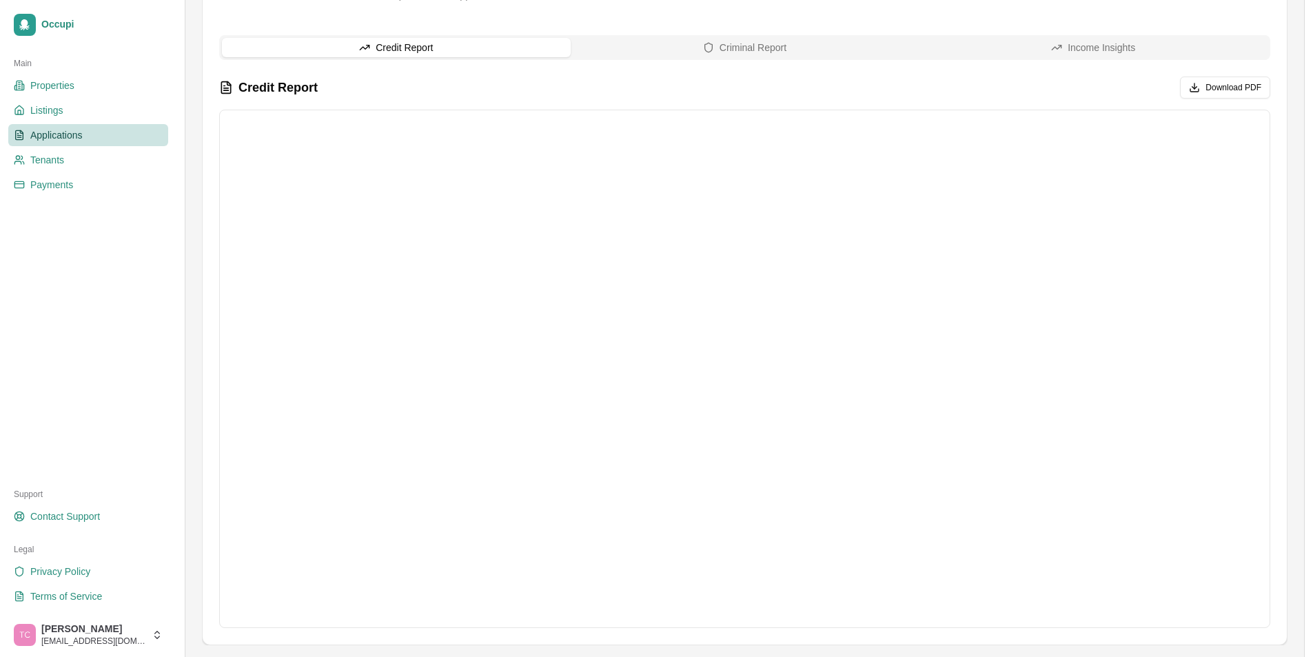
click at [40, 131] on span "Applications" at bounding box center [56, 135] width 52 height 14
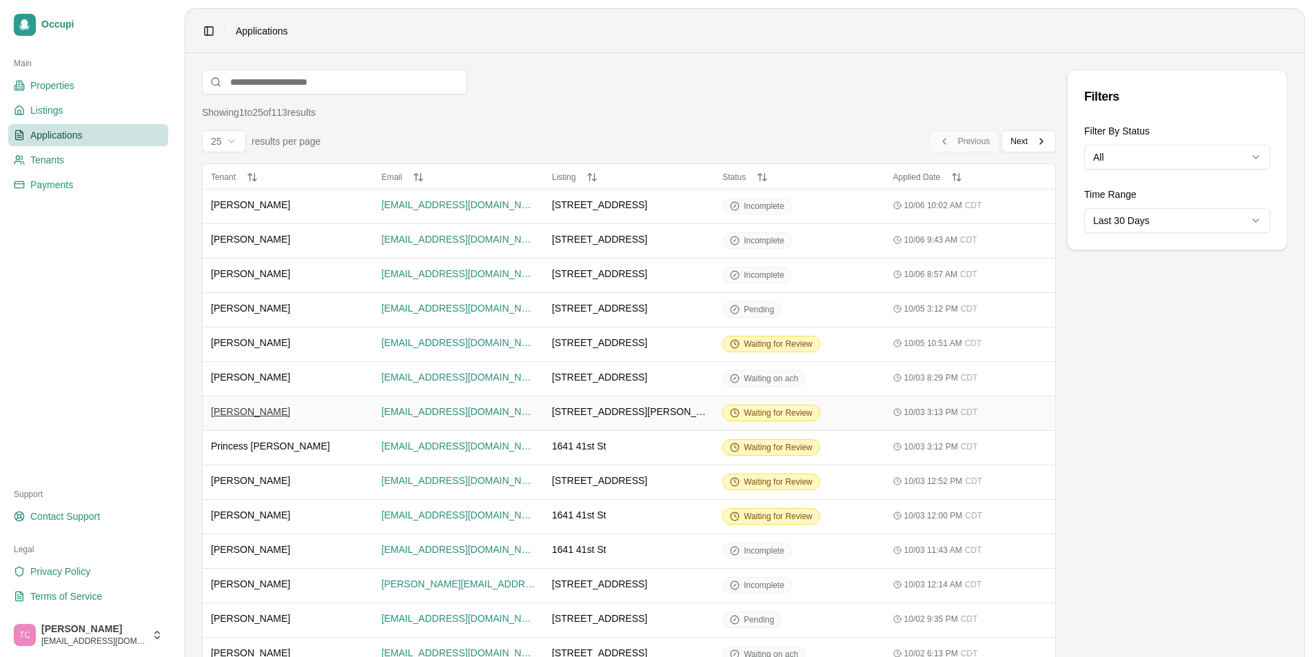
click at [243, 411] on span "[PERSON_NAME]" at bounding box center [250, 412] width 79 height 14
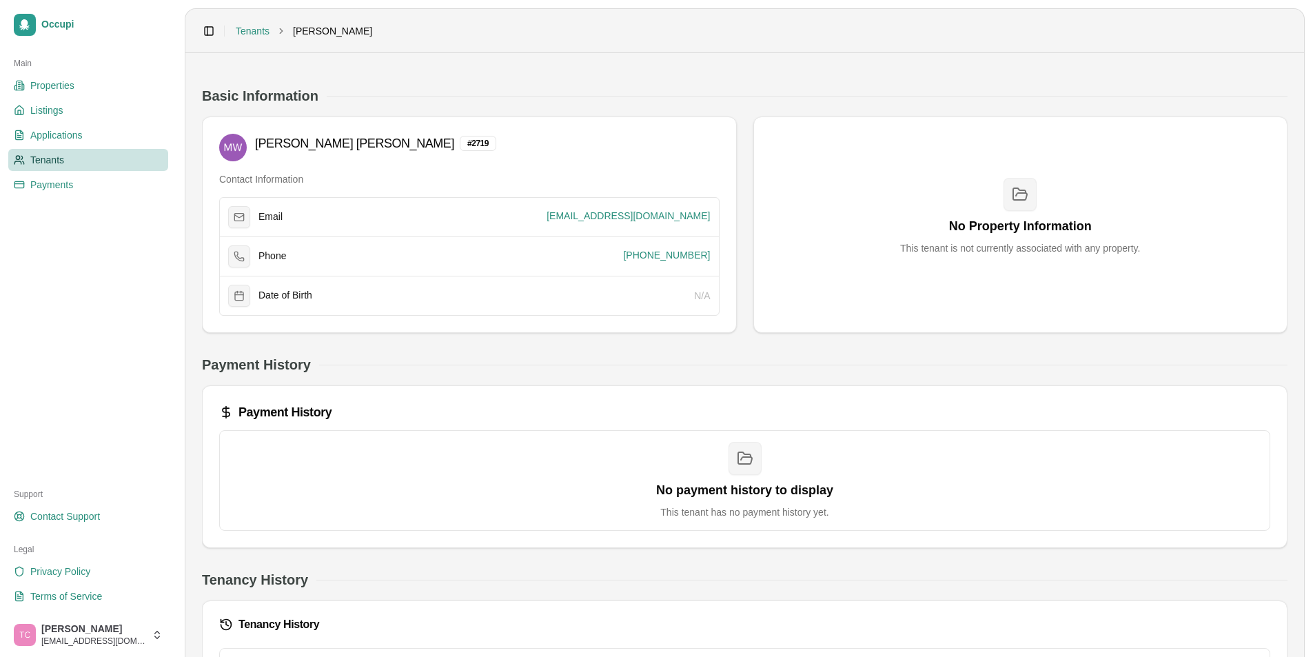
click at [511, 382] on div "Payment History Payment History No payment history to display This tenant has n…" at bounding box center [745, 451] width 1086 height 193
click at [52, 135] on span "Applications" at bounding box center [56, 135] width 52 height 14
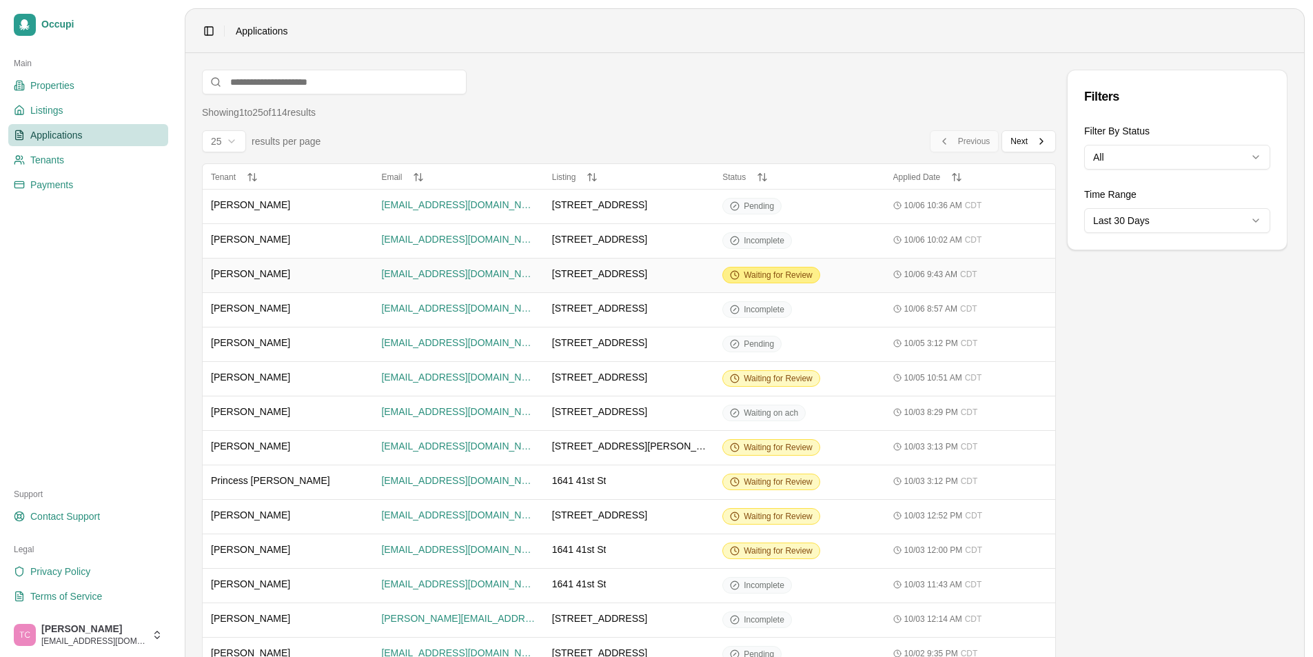
click at [774, 276] on span "Waiting for Review" at bounding box center [778, 274] width 69 height 11
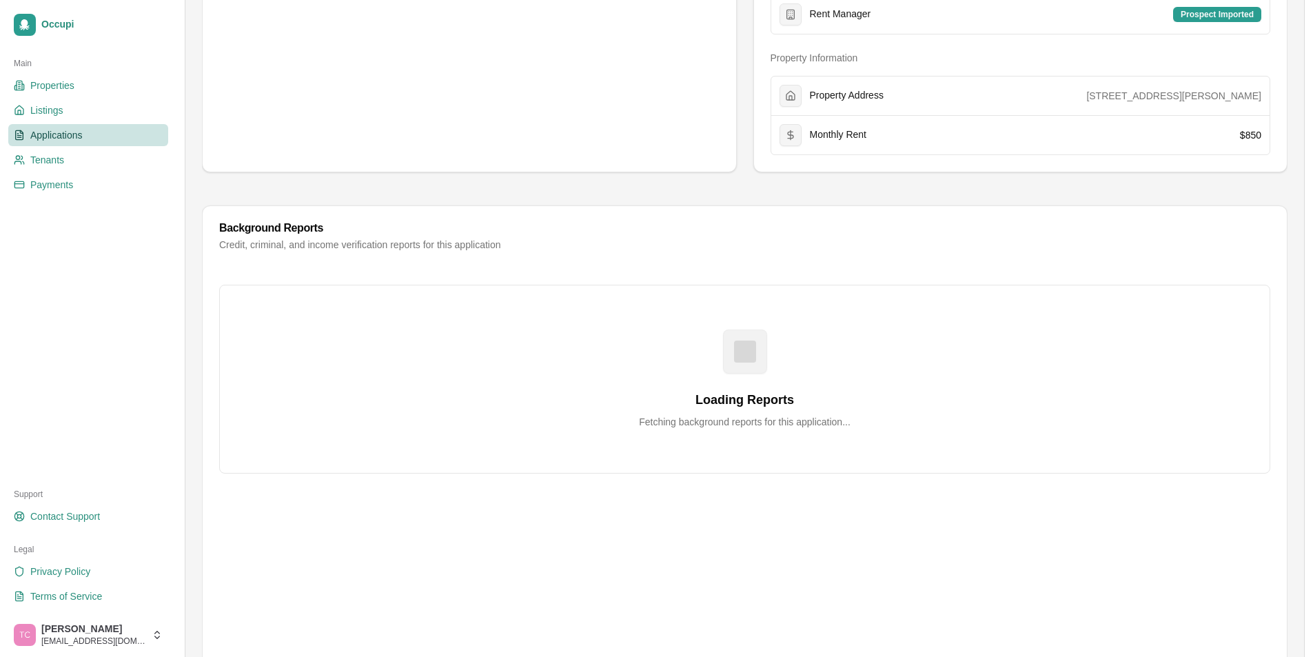
scroll to position [551, 0]
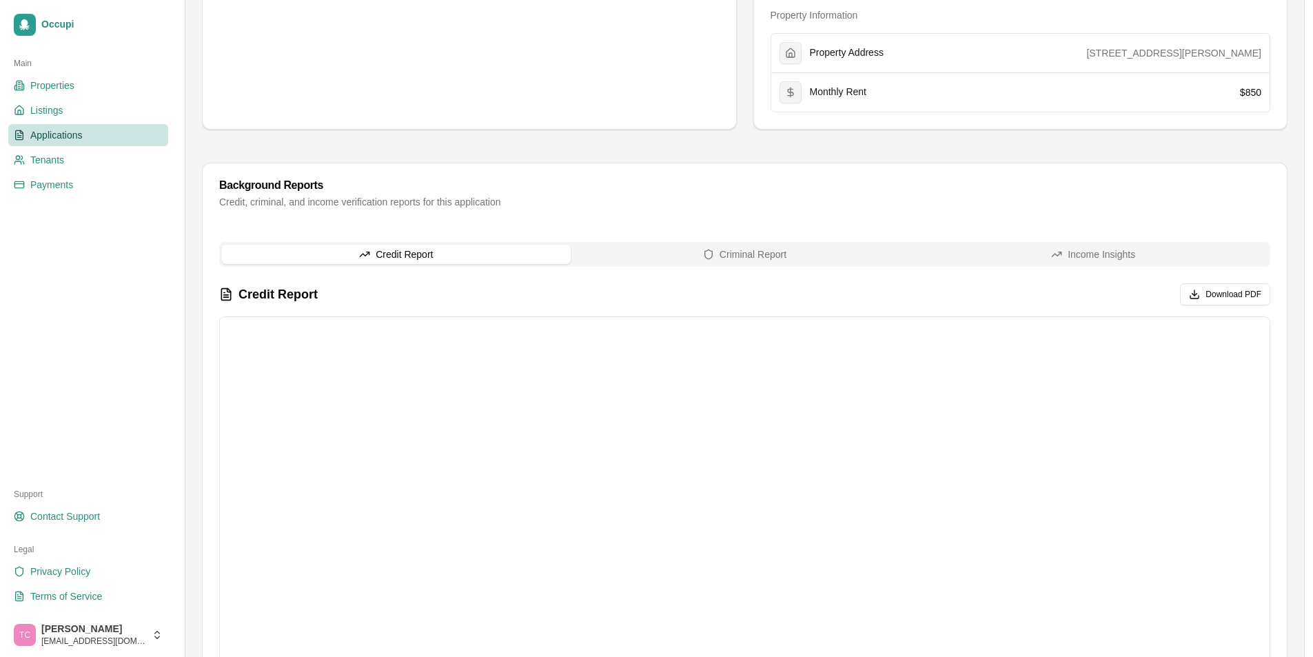
click at [53, 132] on span "Applications" at bounding box center [56, 135] width 52 height 14
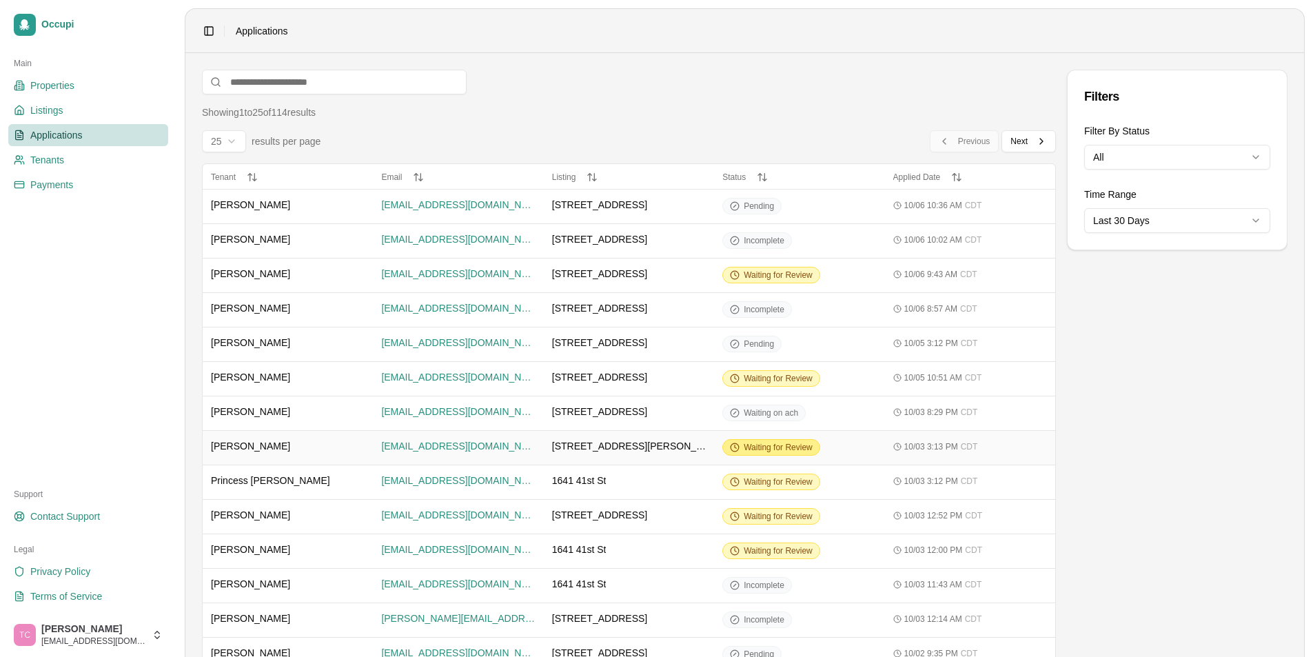
click at [781, 450] on span "Waiting for Review" at bounding box center [778, 447] width 69 height 11
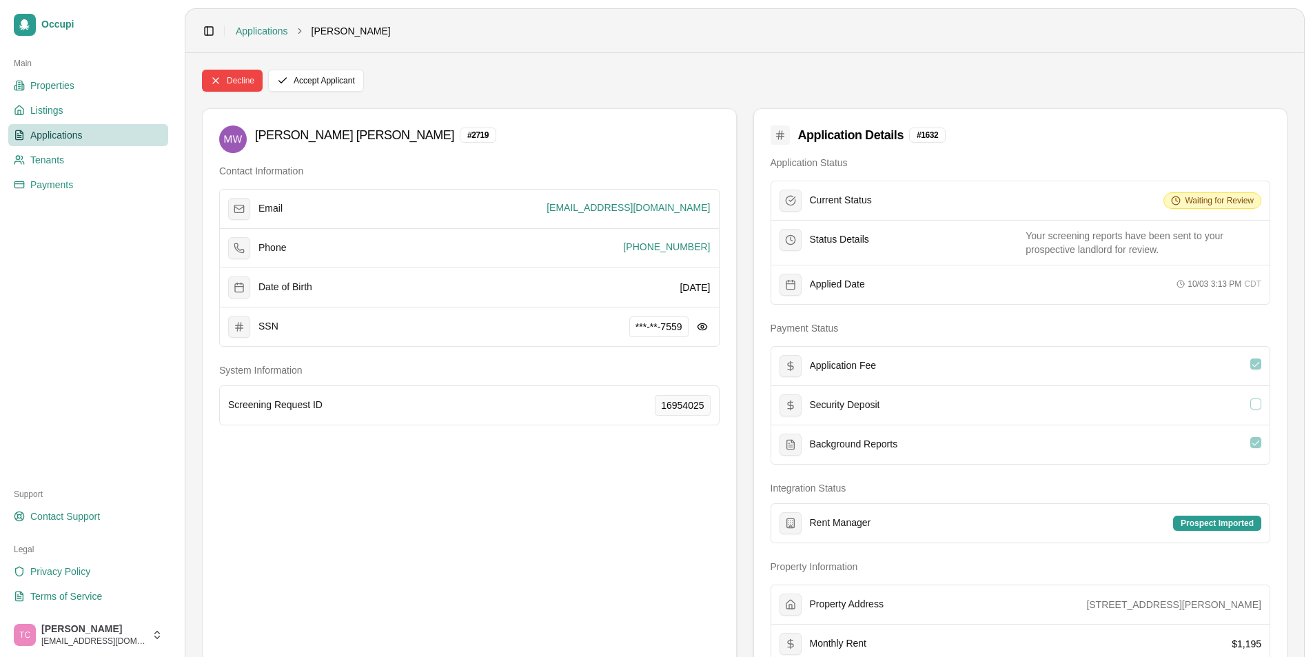
click at [73, 134] on span "Applications" at bounding box center [56, 135] width 52 height 14
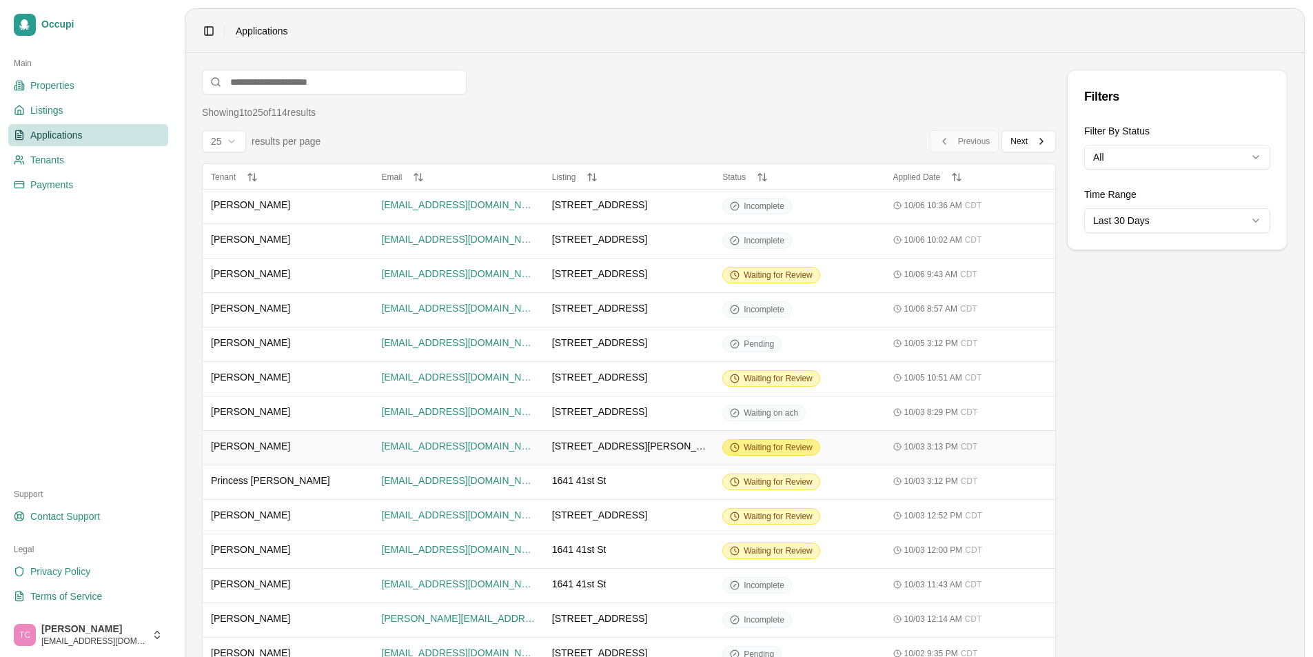
click at [780, 444] on span "Waiting for Review" at bounding box center [778, 447] width 69 height 11
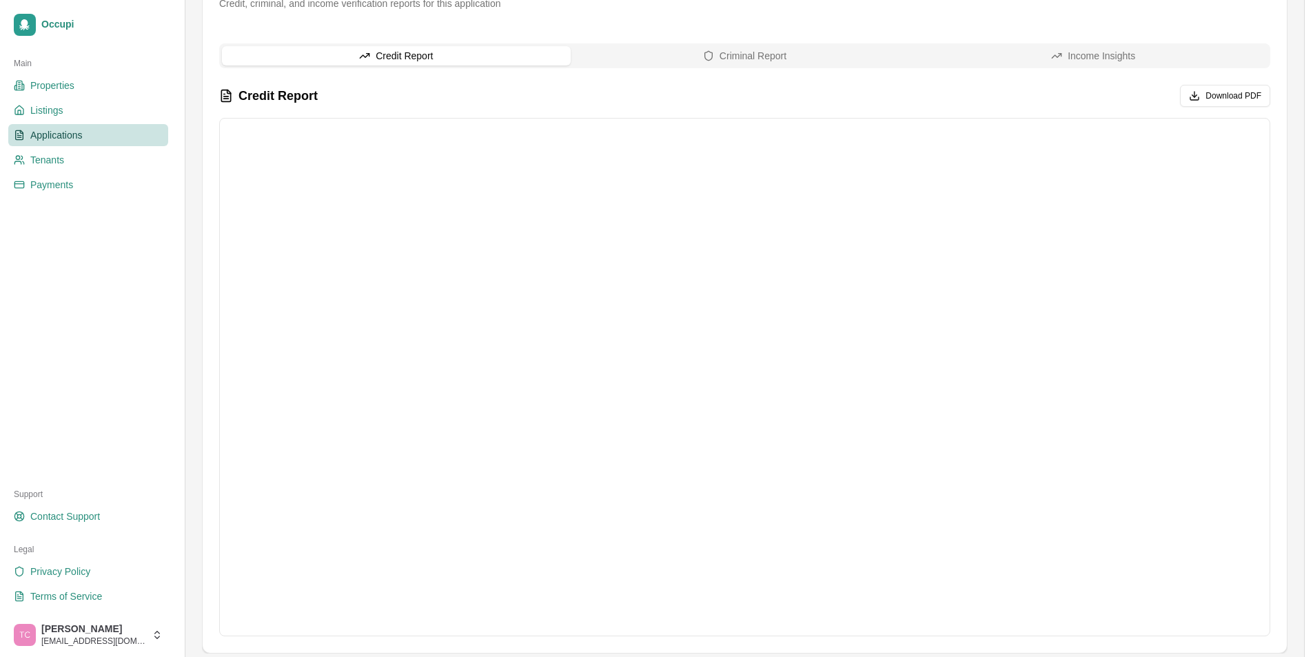
scroll to position [764, 0]
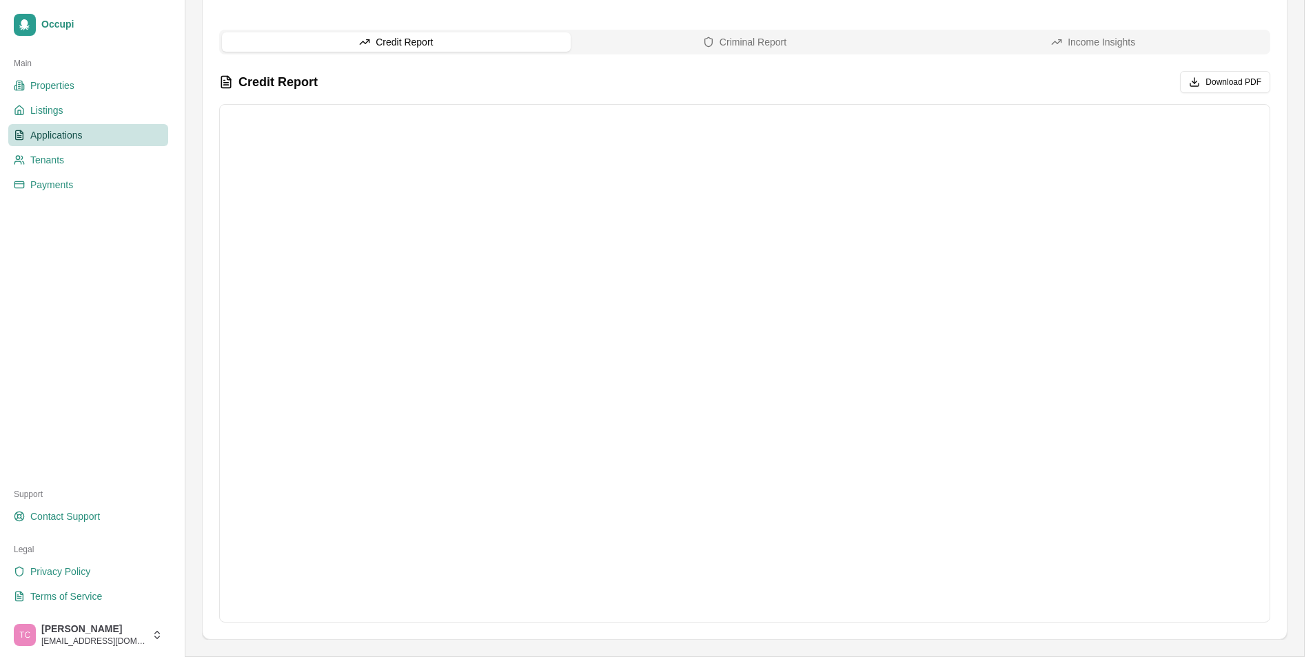
click at [59, 137] on span "Applications" at bounding box center [56, 135] width 52 height 14
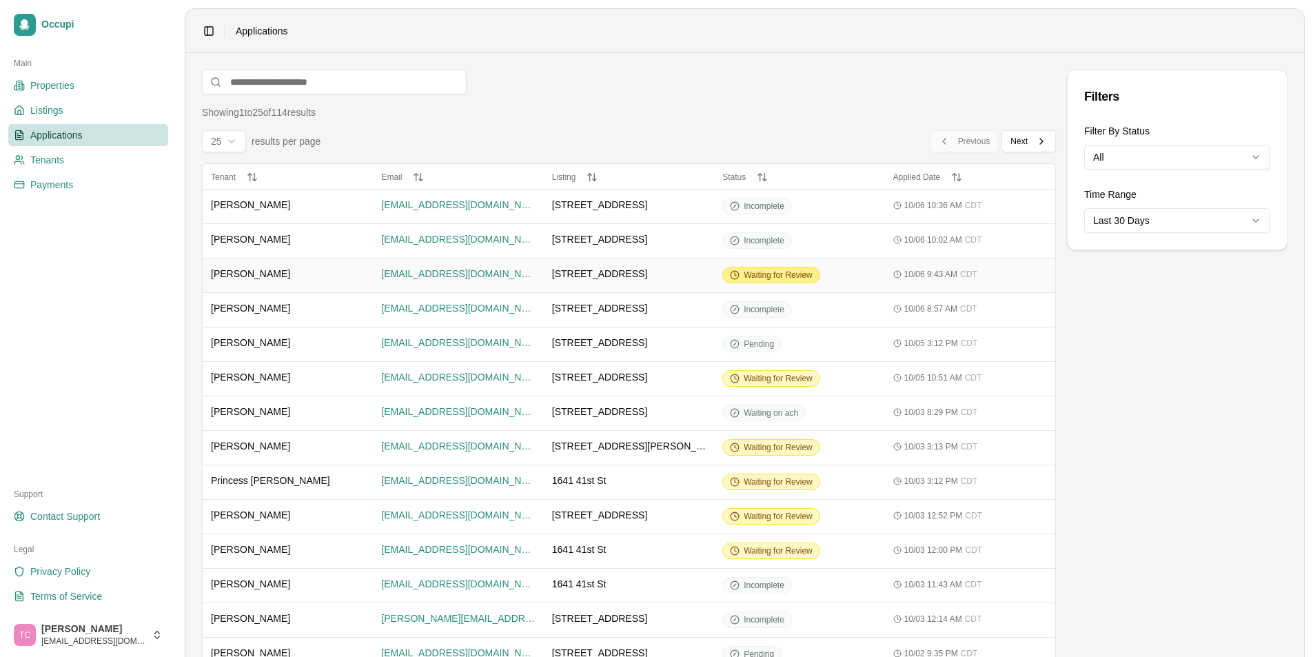
click at [772, 281] on div "Waiting for Review" at bounding box center [771, 275] width 98 height 17
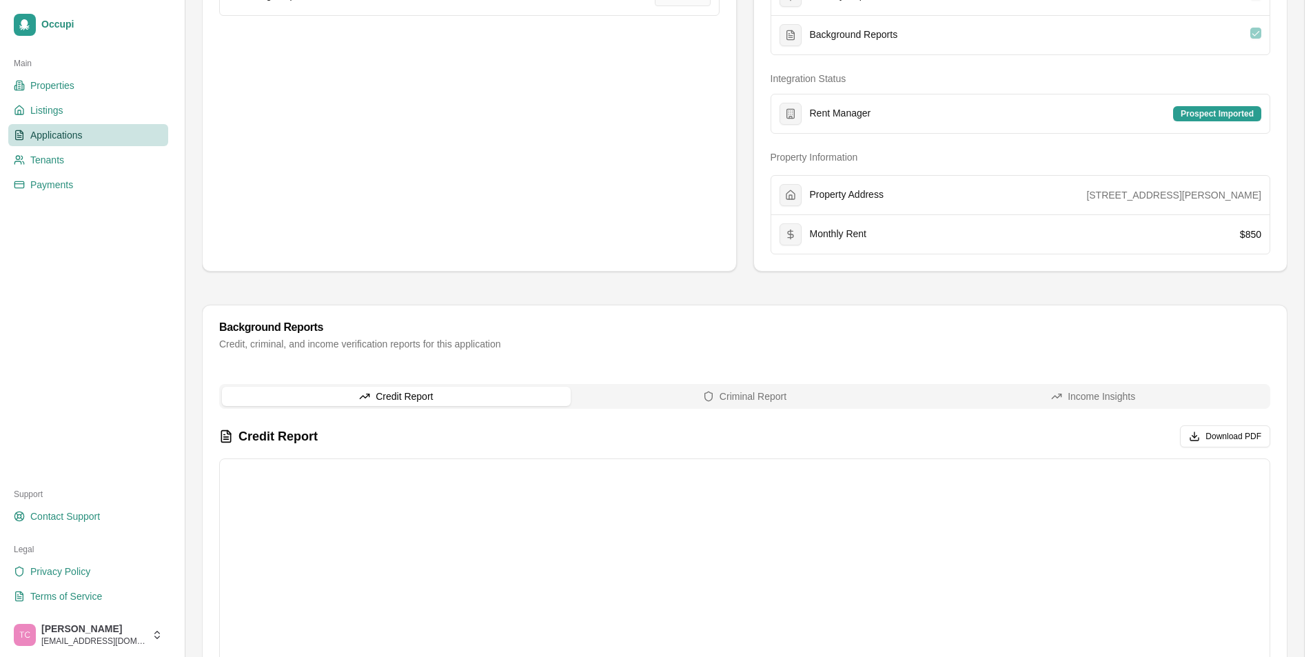
scroll to position [414, 0]
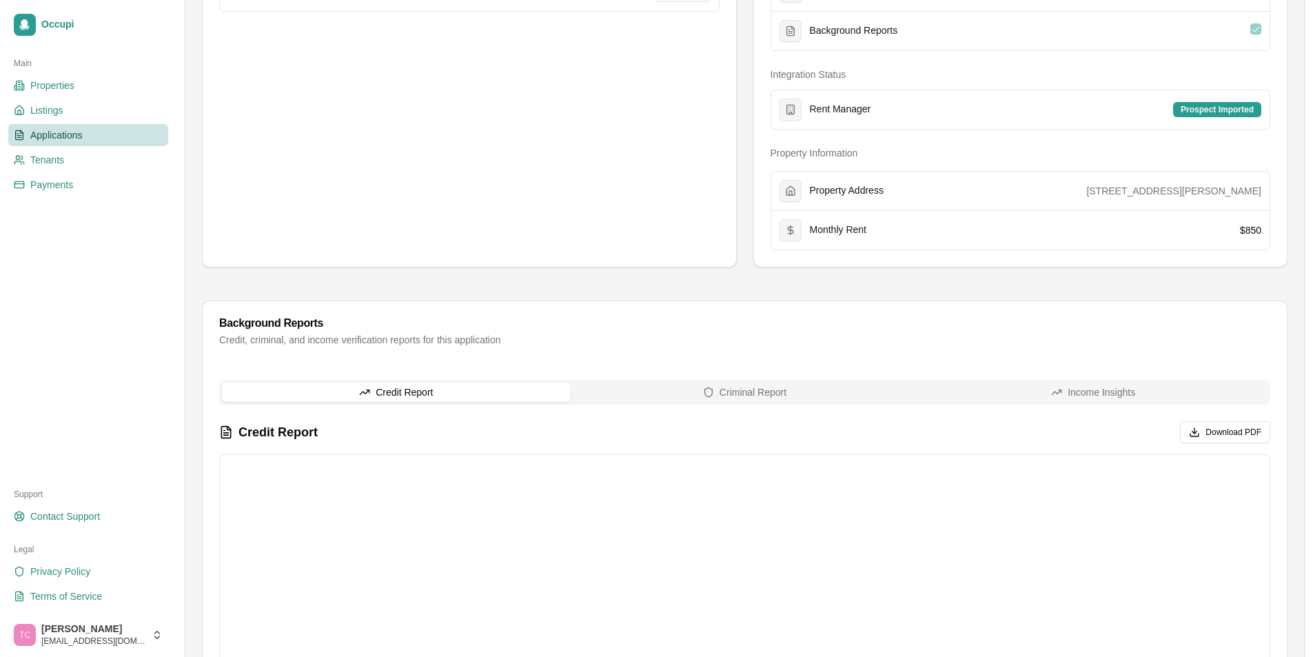
click at [757, 398] on button "Criminal Report" at bounding box center [745, 392] width 349 height 19
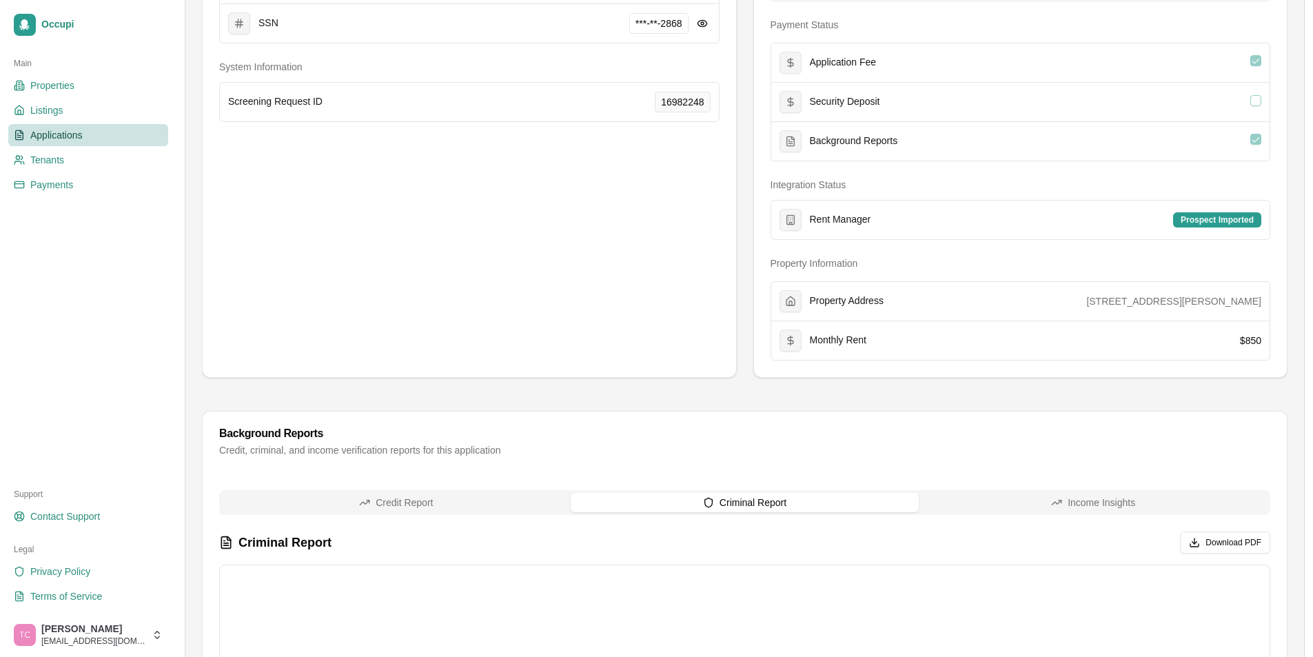
scroll to position [276, 0]
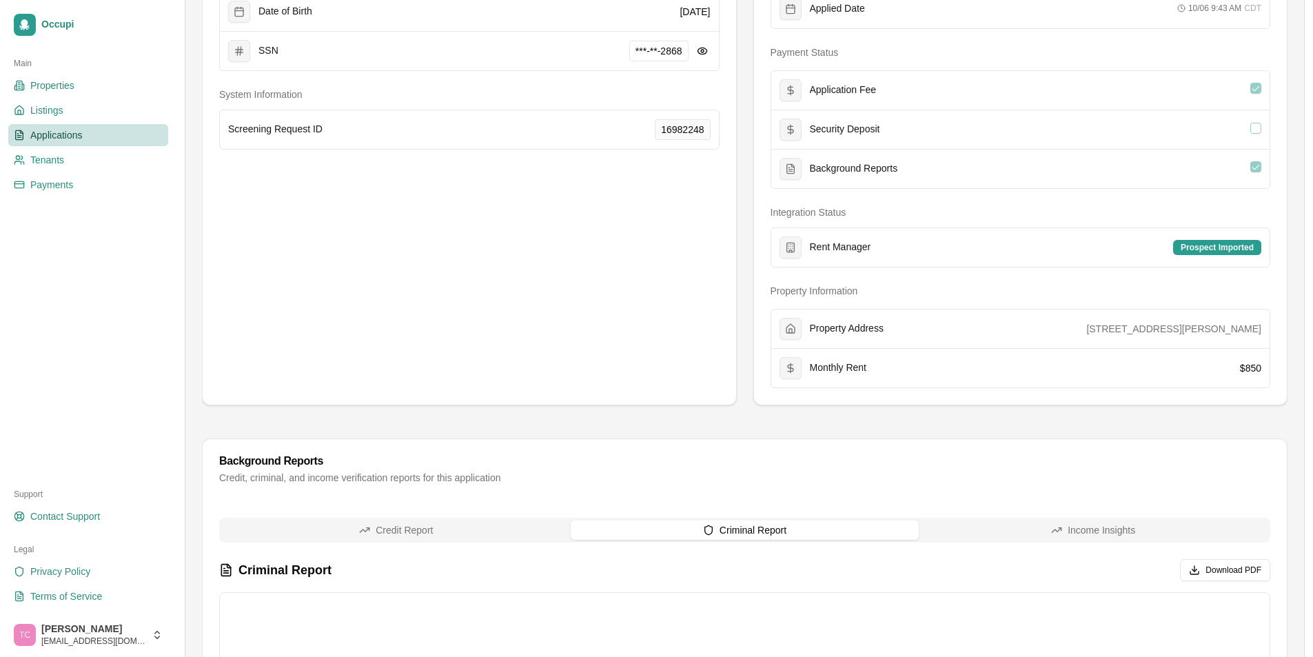
click at [432, 534] on button "Credit Report" at bounding box center [396, 529] width 349 height 19
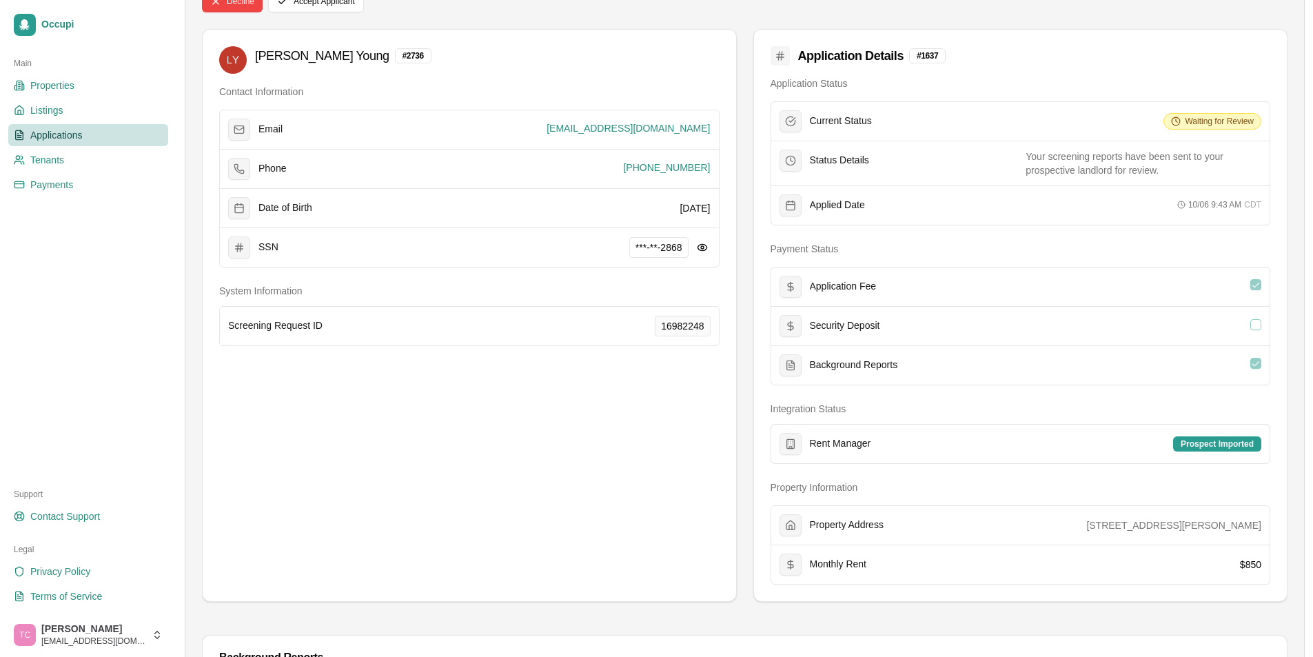
scroll to position [0, 0]
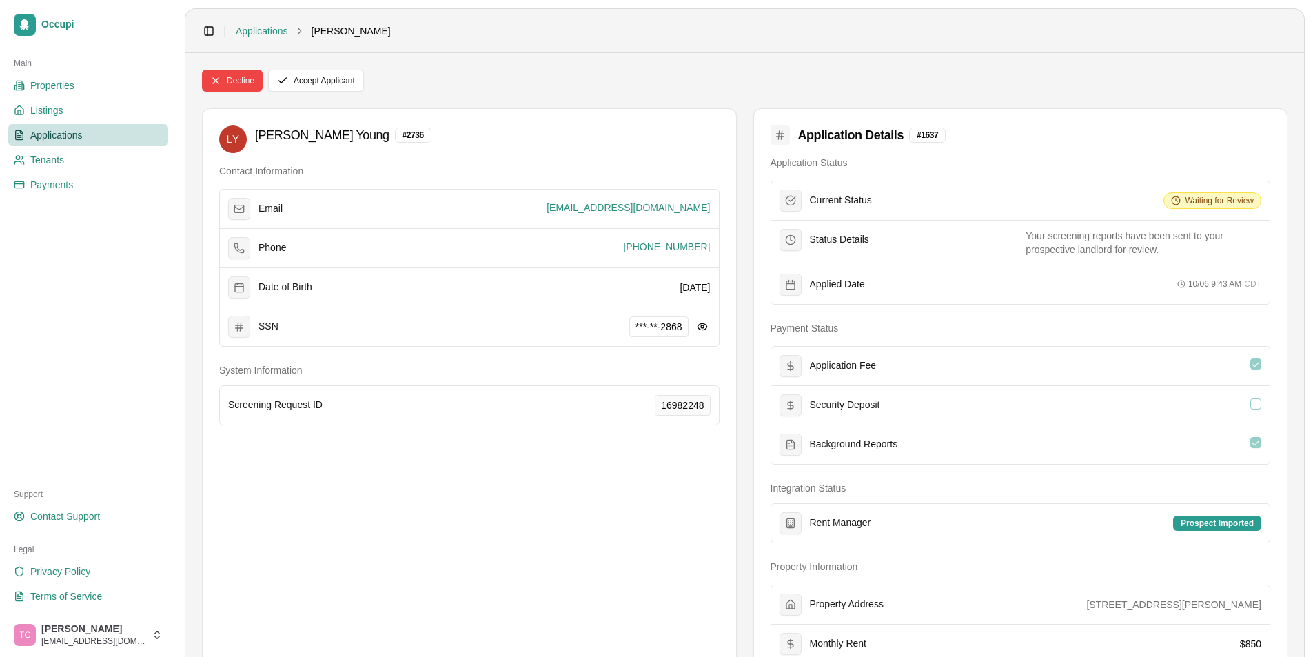
click at [57, 132] on span "Applications" at bounding box center [56, 135] width 52 height 14
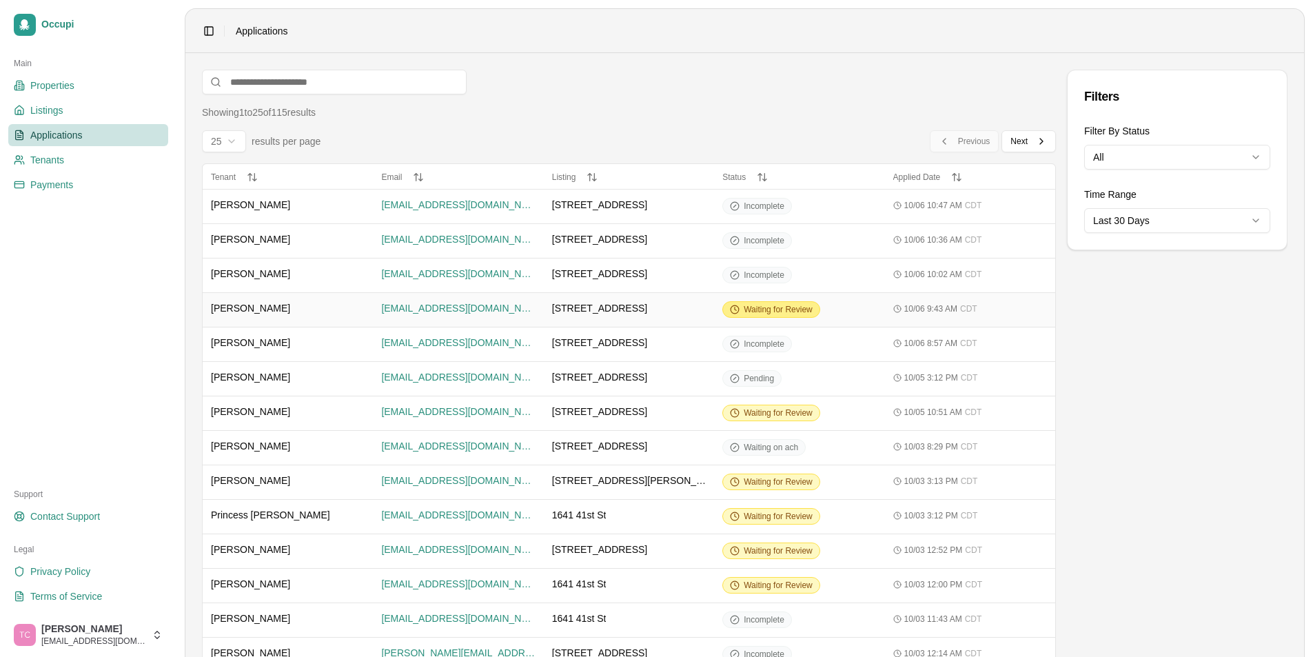
click at [782, 312] on span "Waiting for Review" at bounding box center [778, 309] width 69 height 11
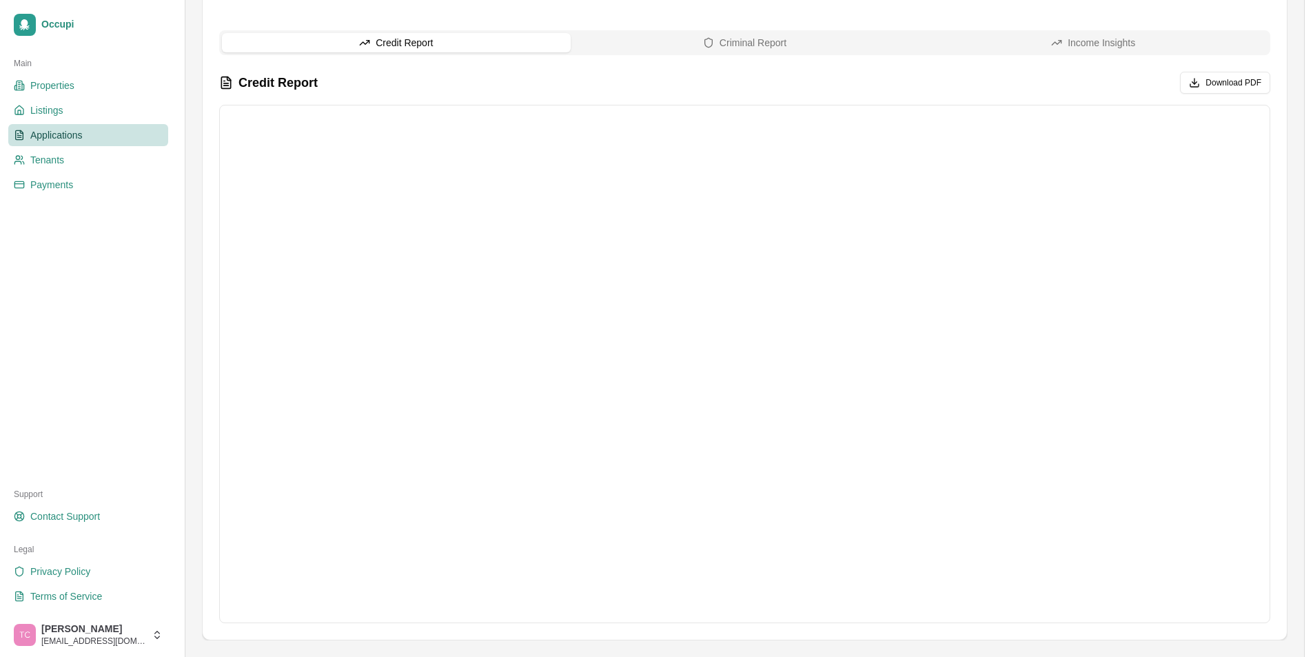
scroll to position [764, 0]
click at [70, 141] on span "Applications" at bounding box center [56, 135] width 52 height 14
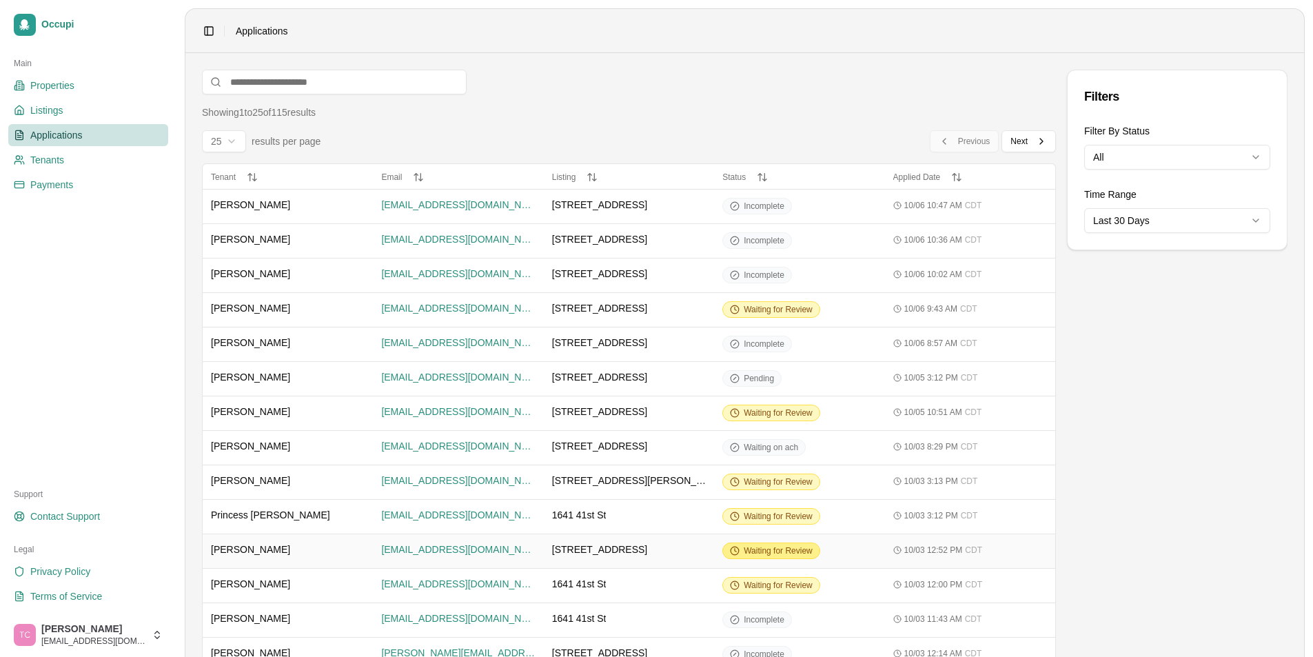
click at [777, 557] on div "Waiting for Review" at bounding box center [771, 550] width 98 height 17
